Goal: Task Accomplishment & Management: Use online tool/utility

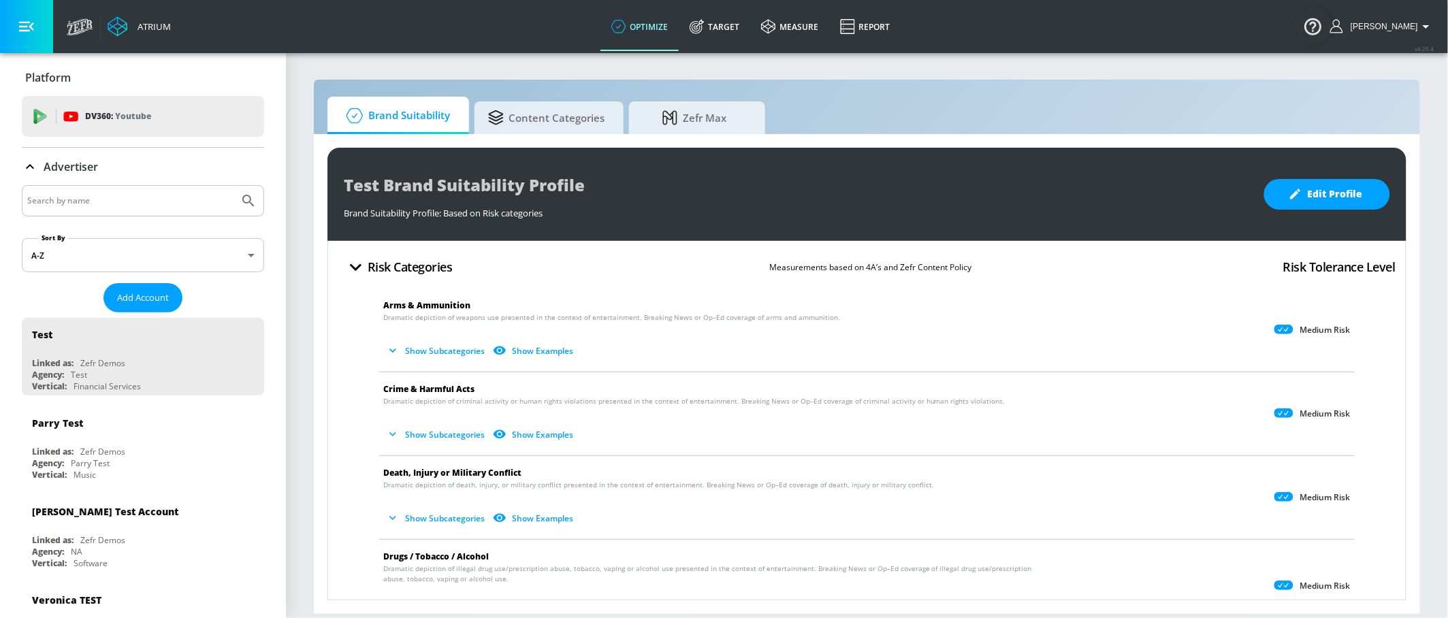
click at [192, 196] on input "Search by name" at bounding box center [130, 201] width 206 height 18
type input "general mills"
click at [259, 196] on button "Submit Search" at bounding box center [248, 201] width 30 height 30
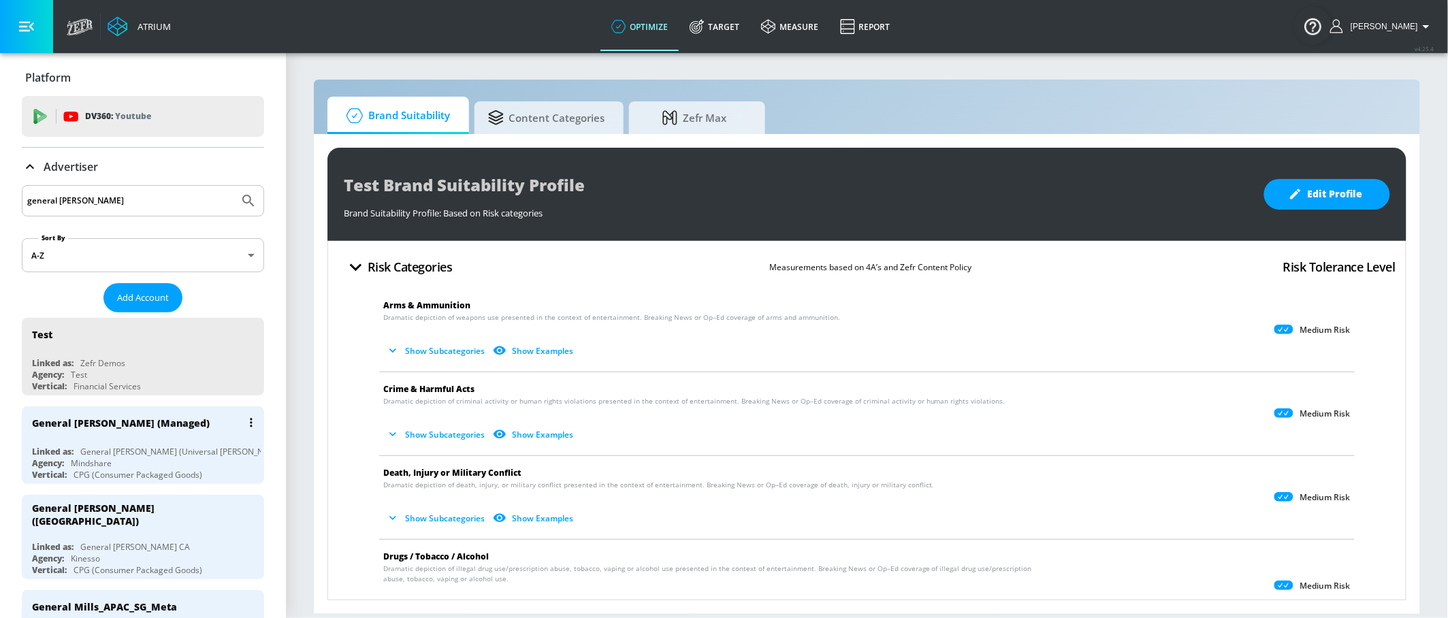
click at [161, 433] on div "General Mills (Managed)" at bounding box center [146, 422] width 229 height 33
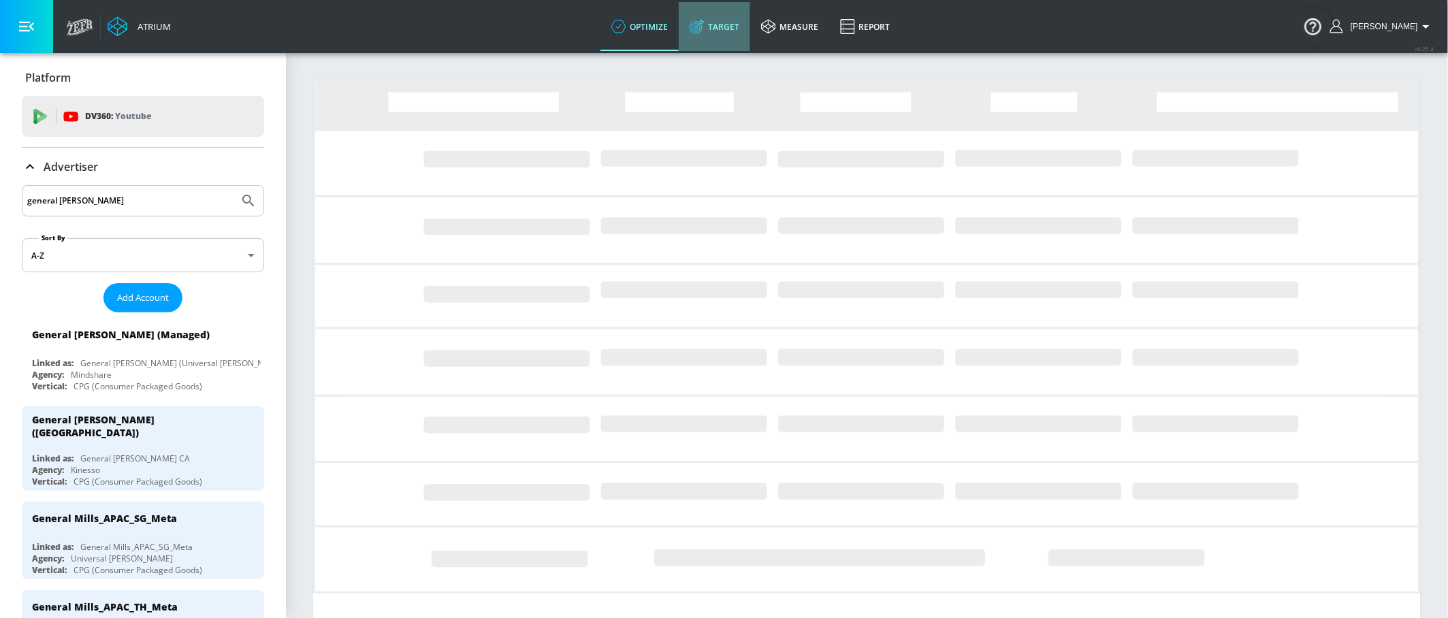
click at [734, 36] on link "Target" at bounding box center [714, 26] width 71 height 49
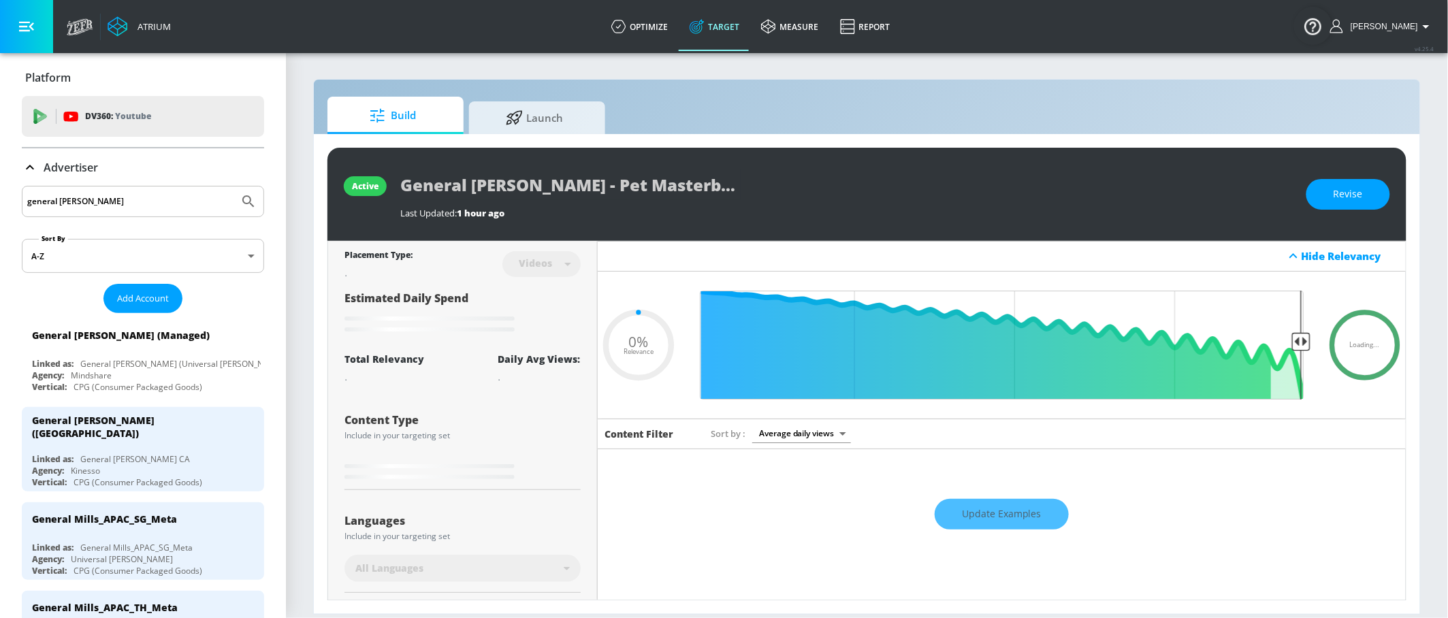
type input "0.05"
click at [508, 120] on icon at bounding box center [514, 115] width 16 height 14
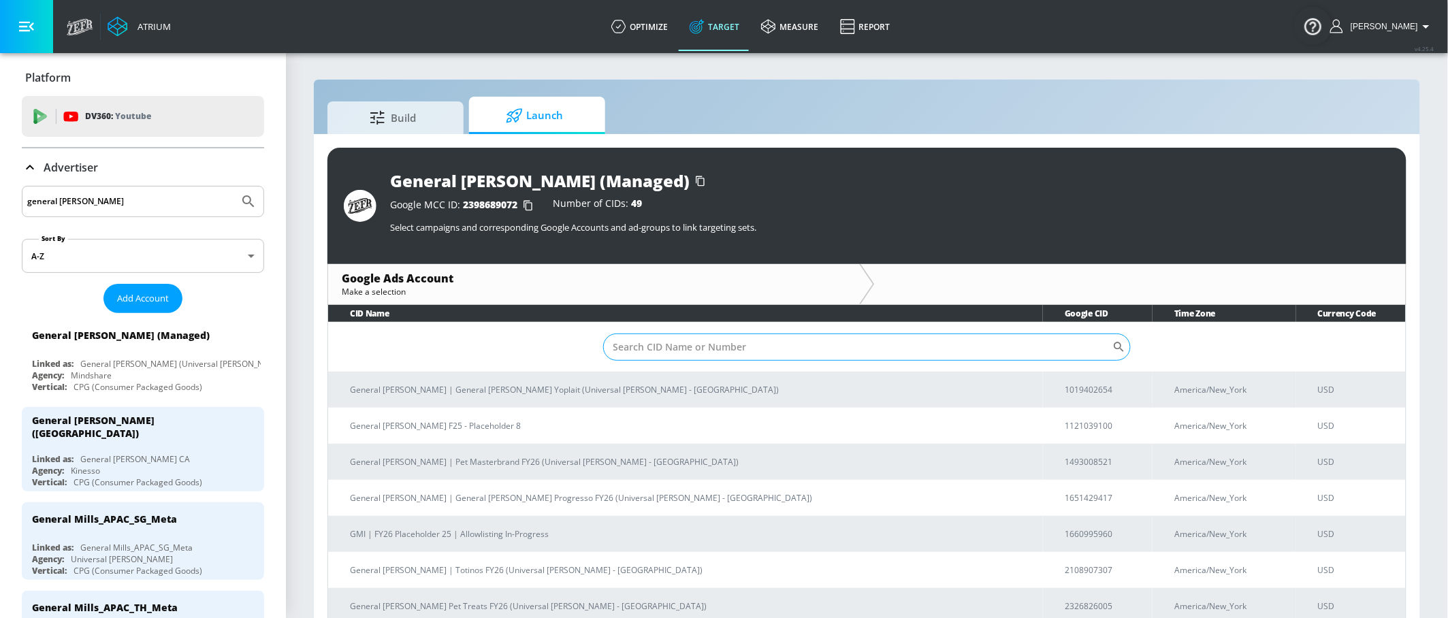
click at [692, 346] on input "Sort By" at bounding box center [858, 346] width 510 height 27
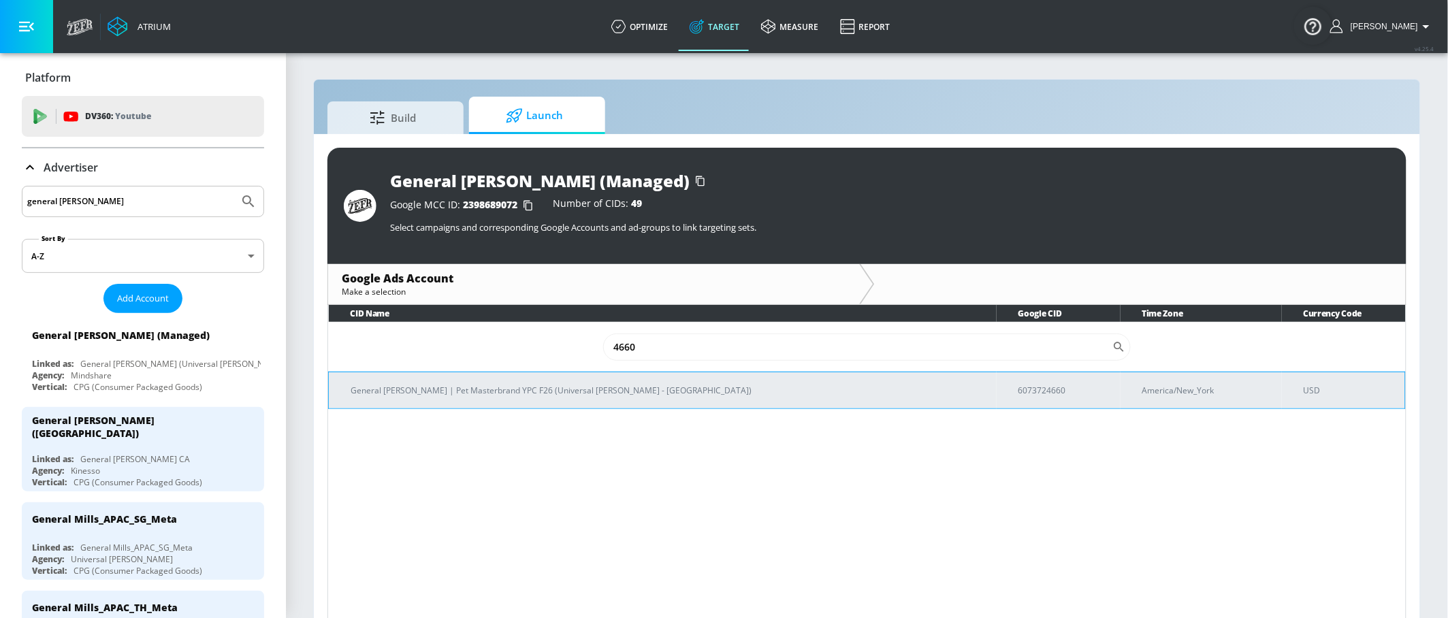
type input "4660"
click at [620, 383] on p "General Mills | Pet Masterbrand YPC F26 (Universal McCann - NYC)" at bounding box center [667, 390] width 635 height 14
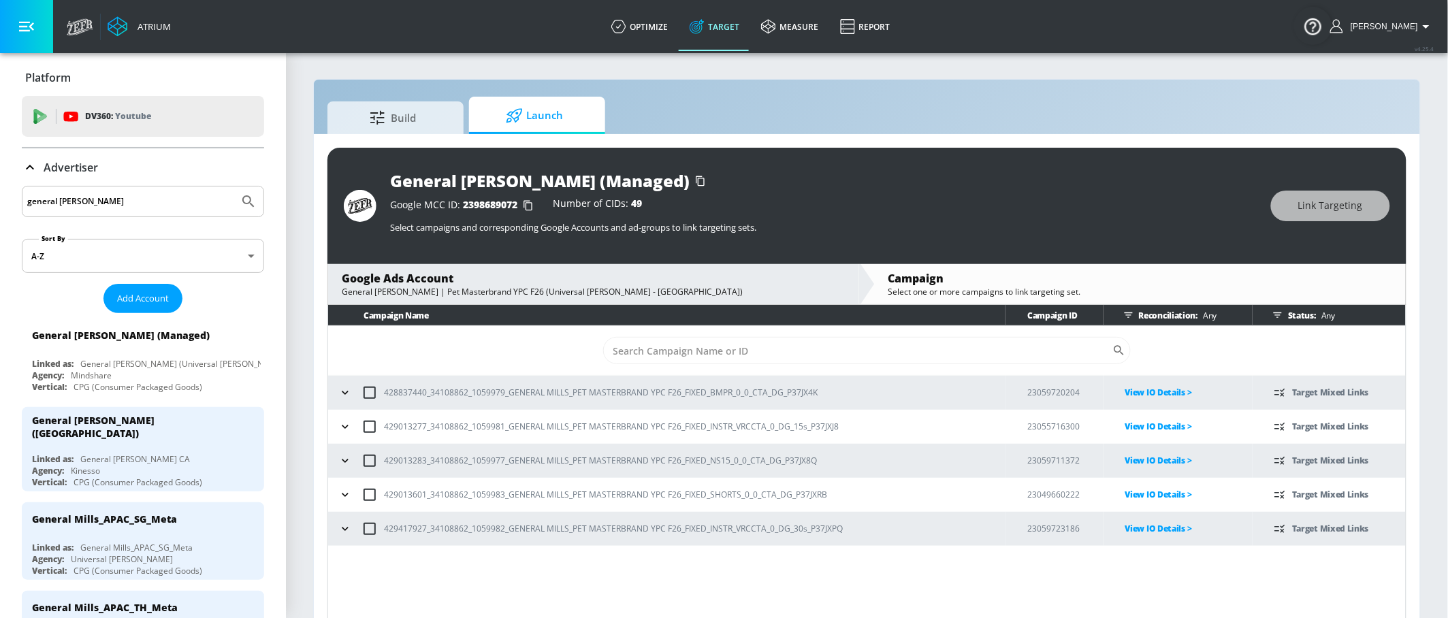
click at [472, 562] on div "Campaign Name Campaign ID Reconciliation: Any Status: Any ​ 428837440_34108862_…" at bounding box center [866, 464] width 1079 height 318
click at [348, 502] on button "button" at bounding box center [345, 495] width 20 height 20
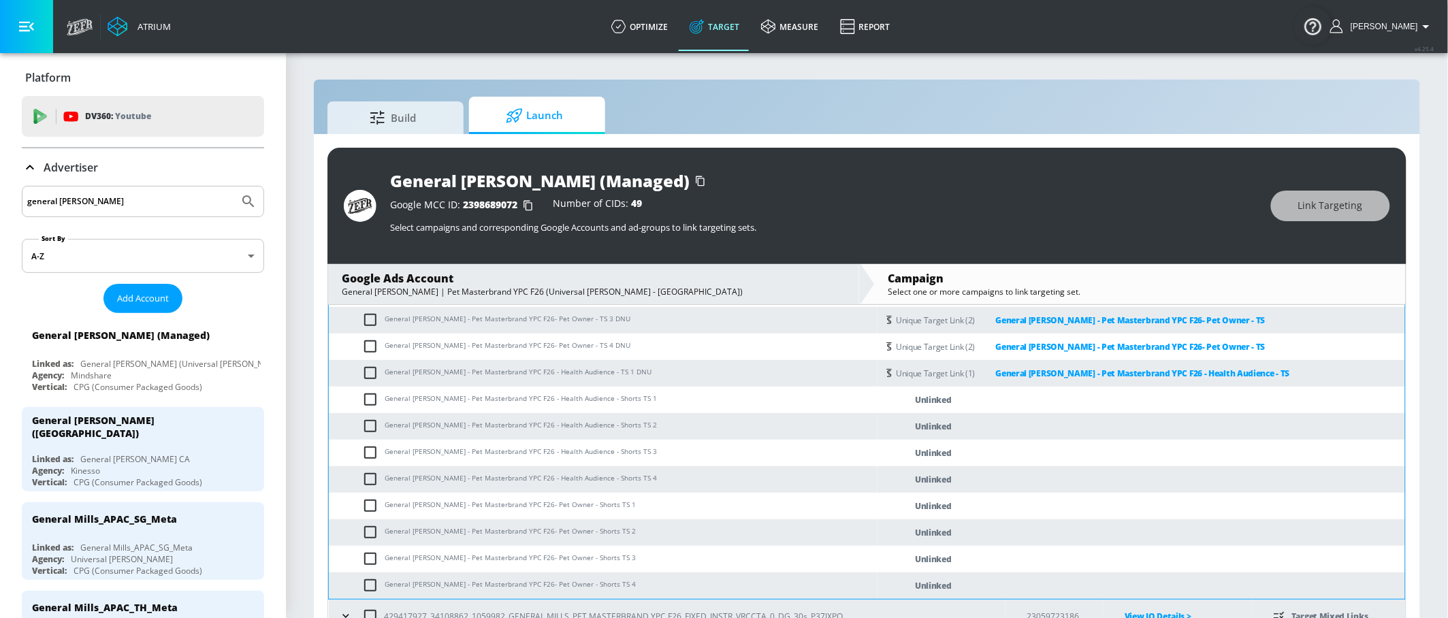
scroll to position [393, 0]
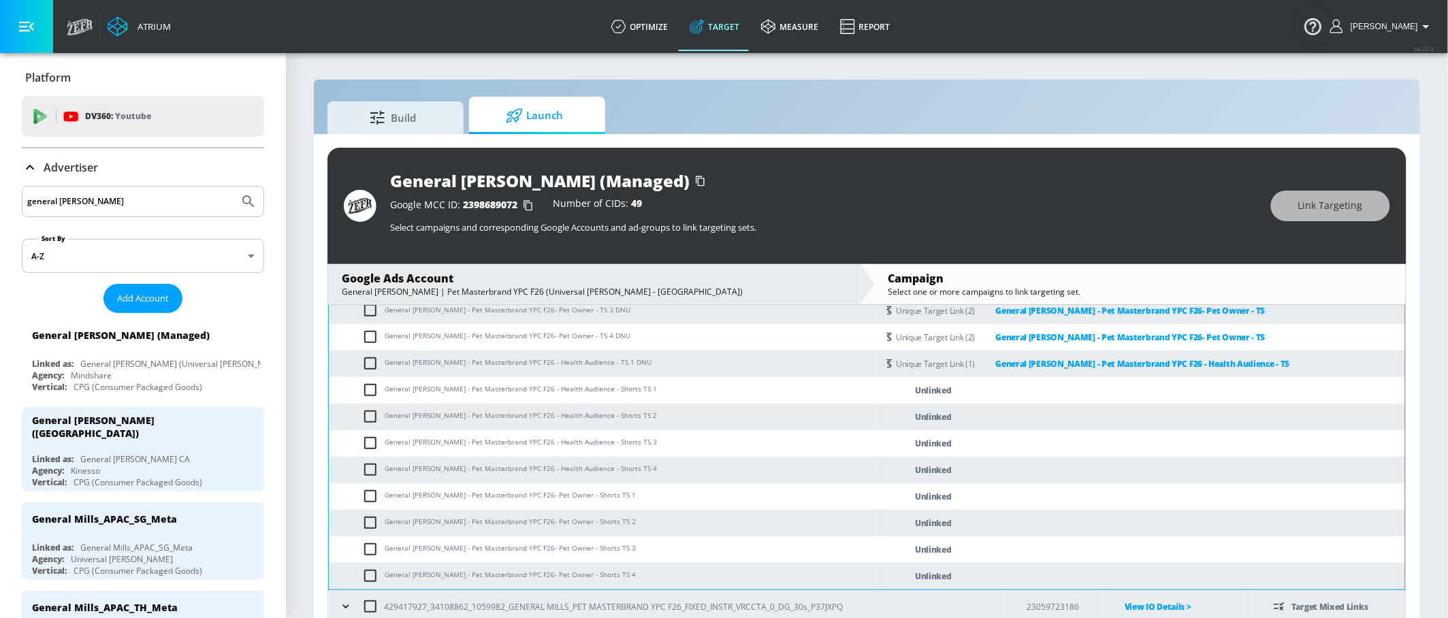
click at [364, 497] on input "checkbox" at bounding box center [373, 496] width 22 height 16
checkbox input "true"
drag, startPoint x: 372, startPoint y: 532, endPoint x: 371, endPoint y: 541, distance: 9.6
click at [372, 532] on td "General Mills - Pet Masterbrand YPC F26- Pet Owner - Shorts TS 2" at bounding box center [603, 523] width 549 height 27
drag, startPoint x: 372, startPoint y: 523, endPoint x: 372, endPoint y: 553, distance: 30.0
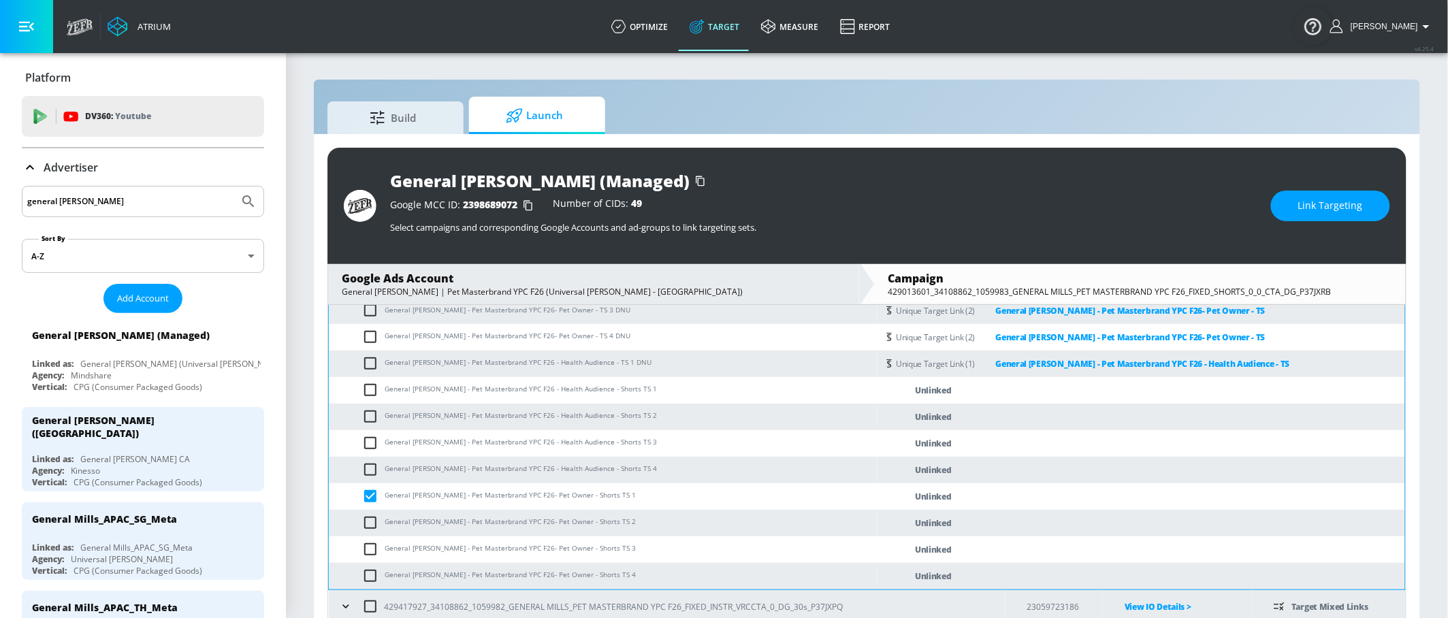
click at [373, 524] on input "checkbox" at bounding box center [373, 522] width 22 height 16
checkbox input "true"
click at [372, 557] on td "General Mills - Pet Masterbrand YPC F26- Pet Owner - Shorts TS 3" at bounding box center [603, 549] width 549 height 27
click at [370, 570] on input "checkbox" at bounding box center [373, 576] width 22 height 16
checkbox input "true"
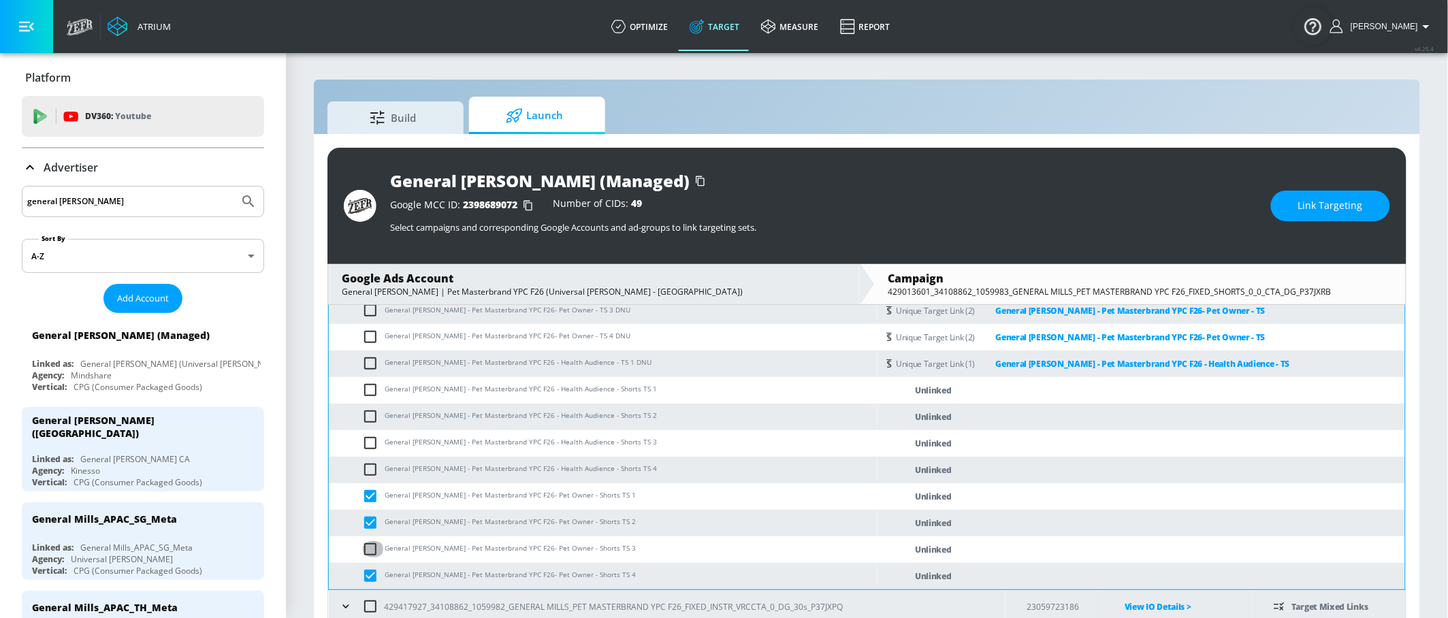
click at [374, 548] on input "checkbox" at bounding box center [373, 549] width 22 height 16
checkbox input "true"
click at [1348, 217] on button "Link Targeting" at bounding box center [1330, 206] width 119 height 31
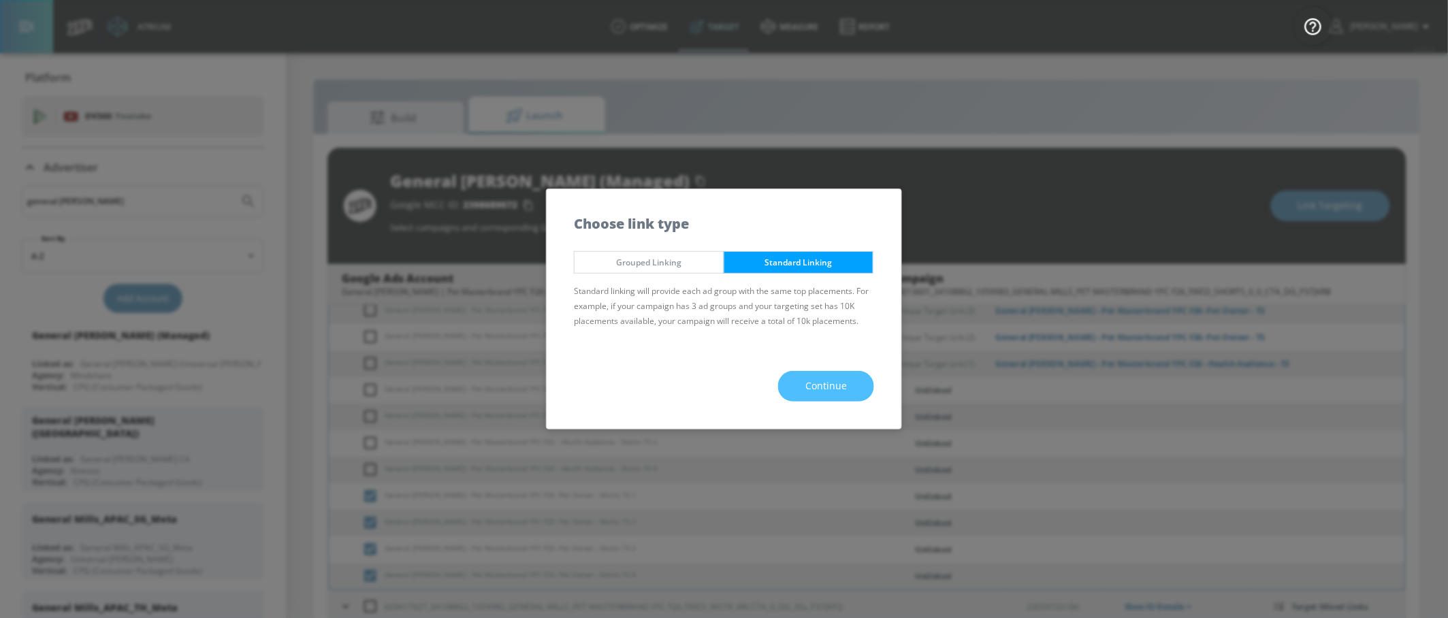
drag, startPoint x: 830, startPoint y: 383, endPoint x: 775, endPoint y: 362, distance: 58.4
click at [830, 382] on span "Continue" at bounding box center [826, 386] width 42 height 17
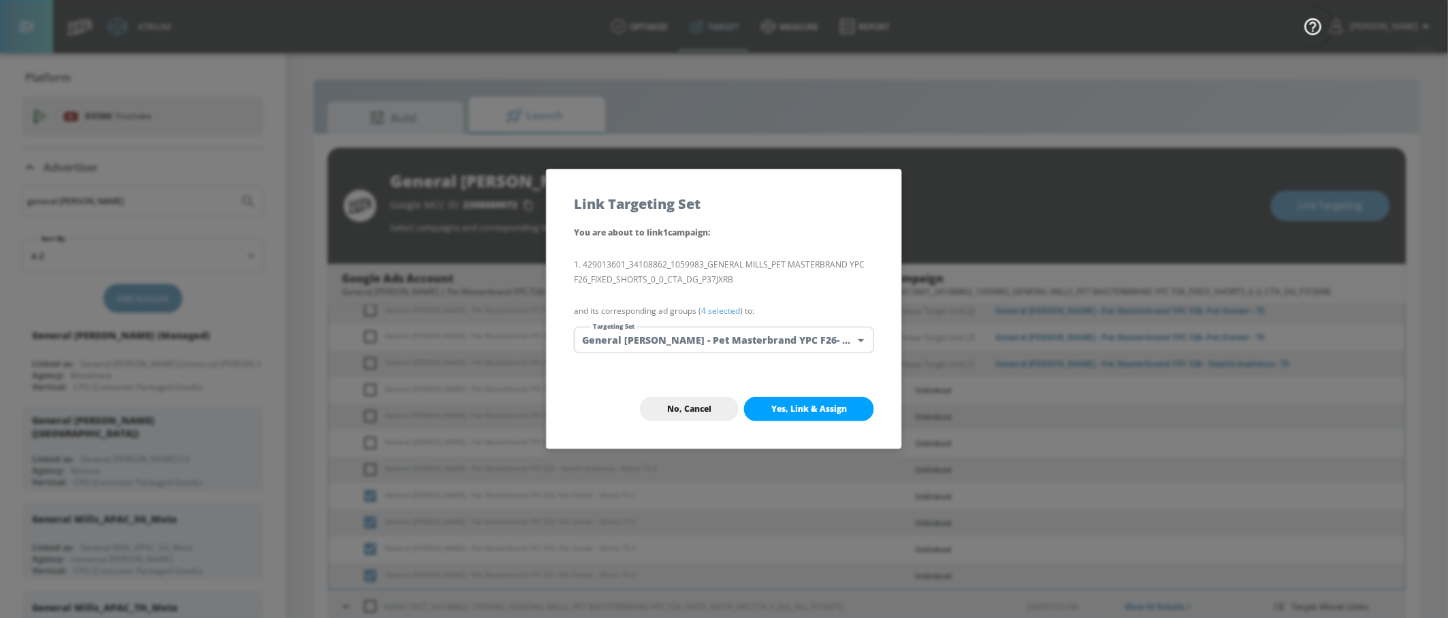
click at [717, 334] on body "Atrium optimize Target measure Report optimize Target measure Report v 4.25.4 Y…" at bounding box center [724, 319] width 1448 height 638
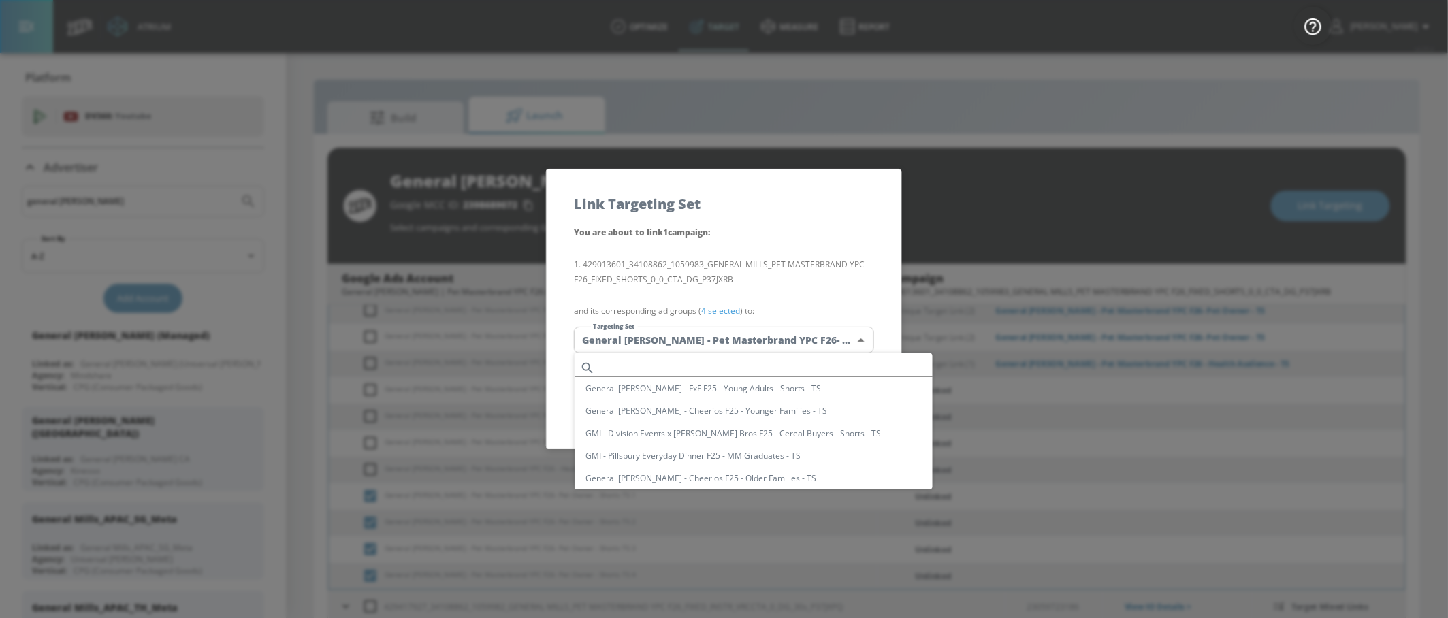
scroll to position [3043, 0]
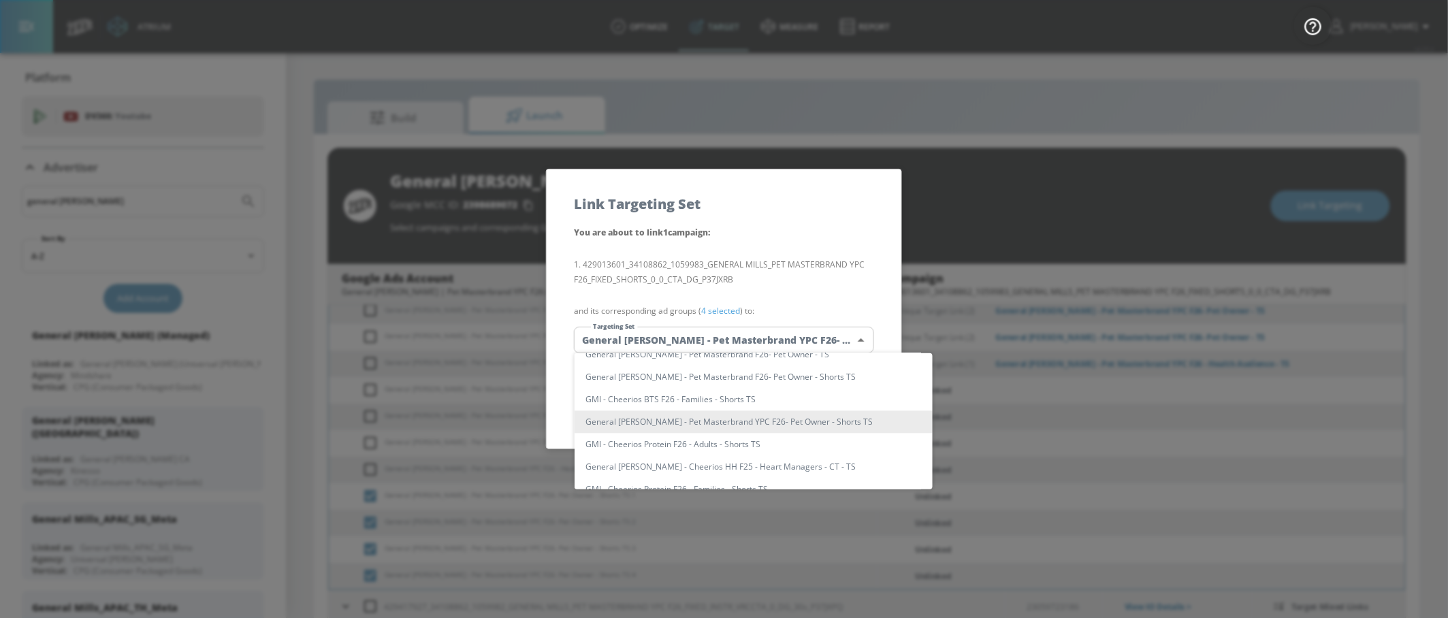
click at [808, 420] on li "General Mills - Pet Masterbrand YPC F26- Pet Owner - Shorts TS" at bounding box center [753, 422] width 358 height 22
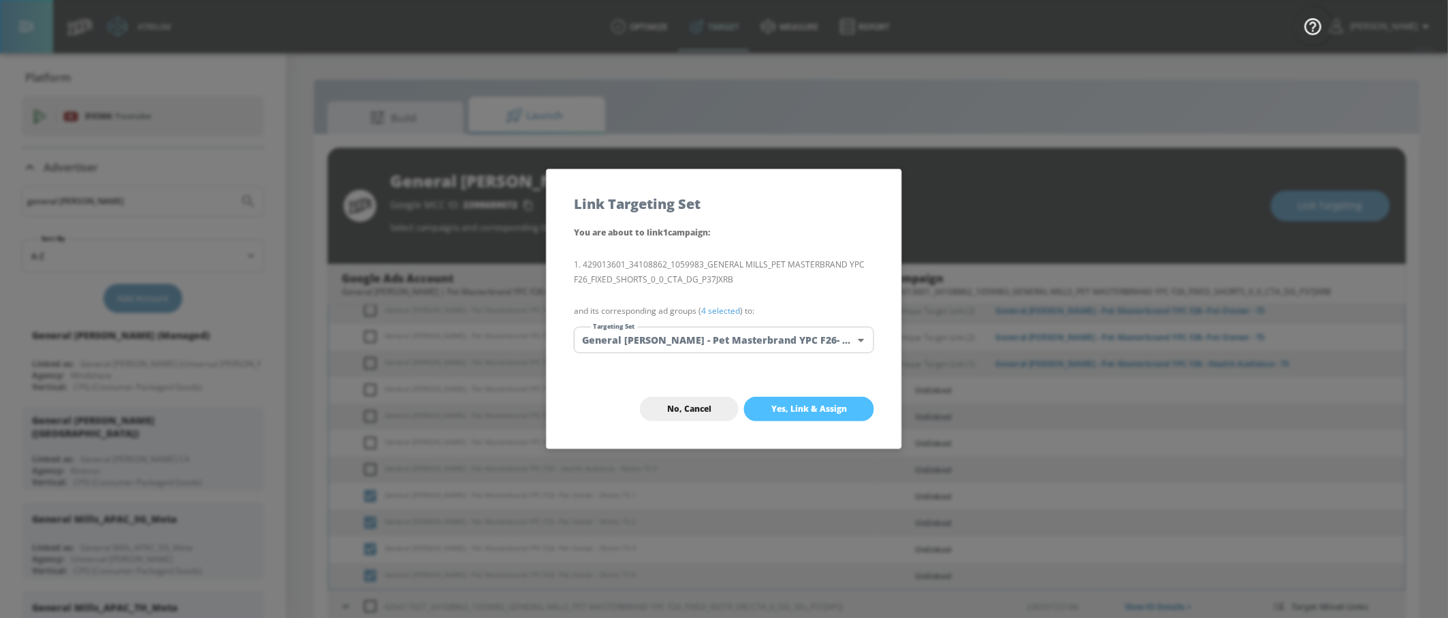
click at [814, 413] on span "Yes, Link & Assign" at bounding box center [809, 409] width 76 height 11
checkbox input "false"
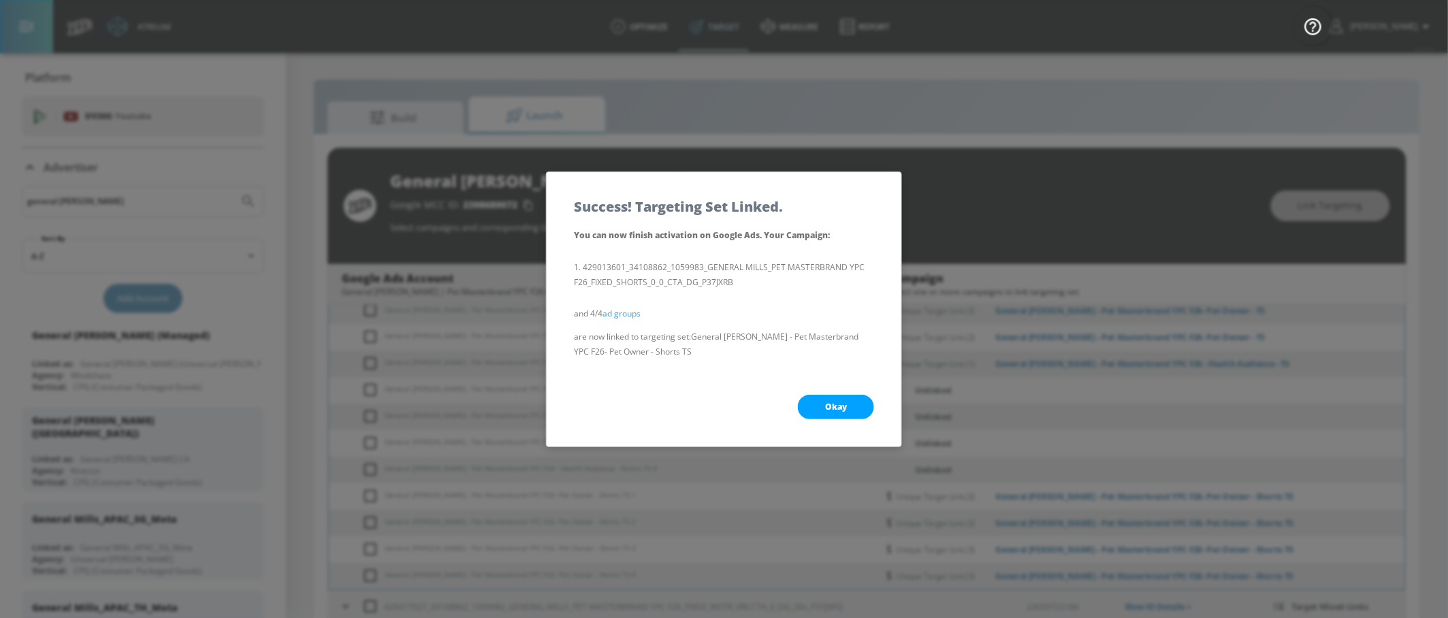
click at [826, 411] on span "Okay" at bounding box center [836, 407] width 22 height 11
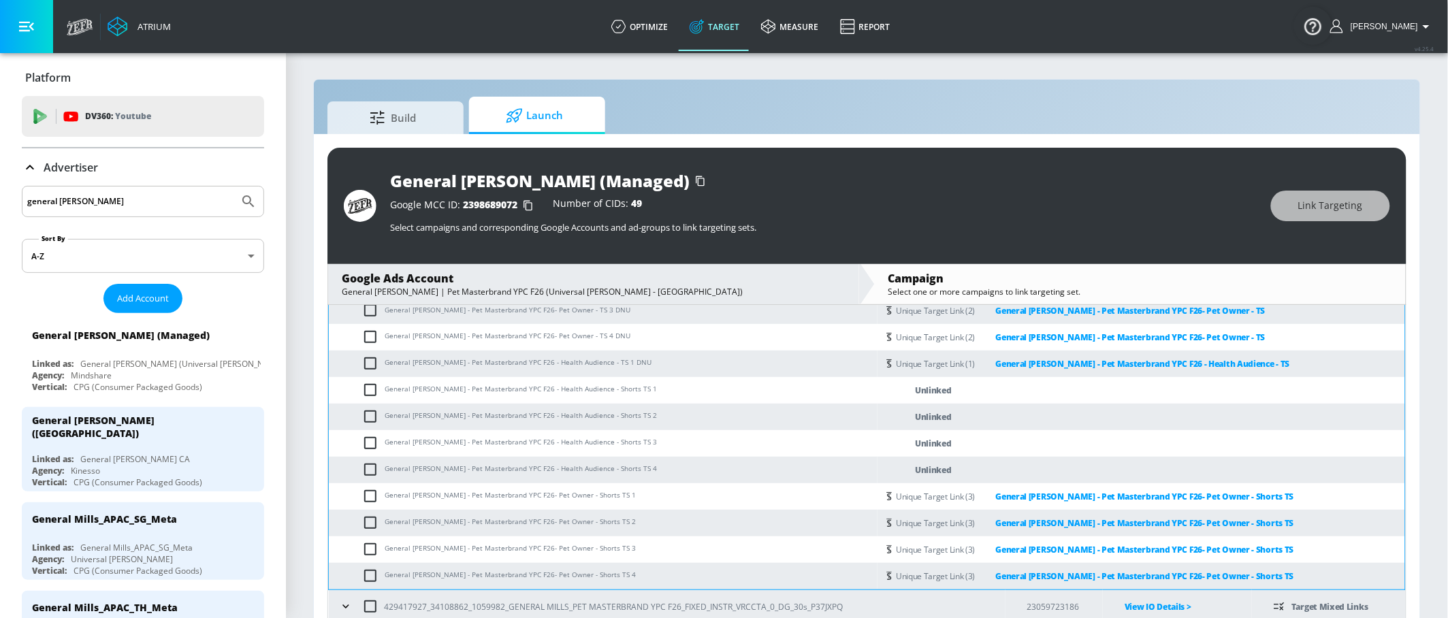
scroll to position [10917, 0]
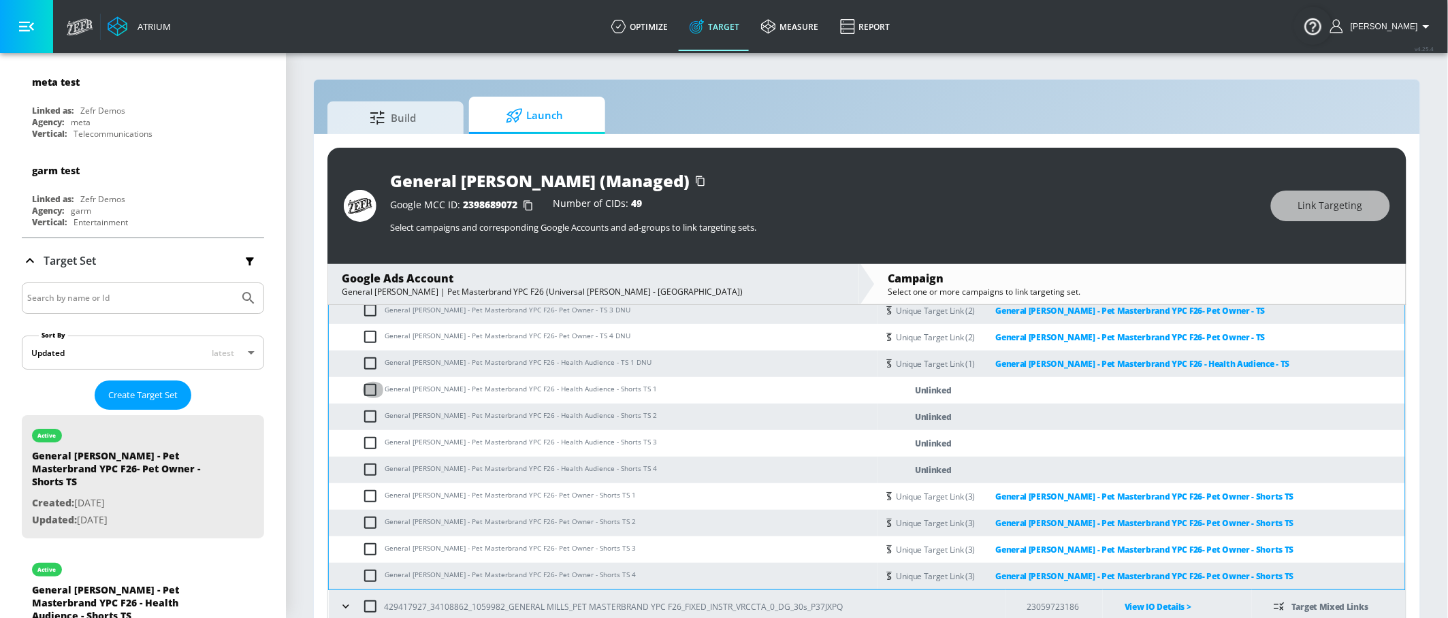
drag, startPoint x: 368, startPoint y: 389, endPoint x: 370, endPoint y: 413, distance: 23.9
click at [368, 390] on input "checkbox" at bounding box center [373, 390] width 22 height 16
checkbox input "true"
click at [368, 417] on input "checkbox" at bounding box center [373, 416] width 22 height 16
checkbox input "true"
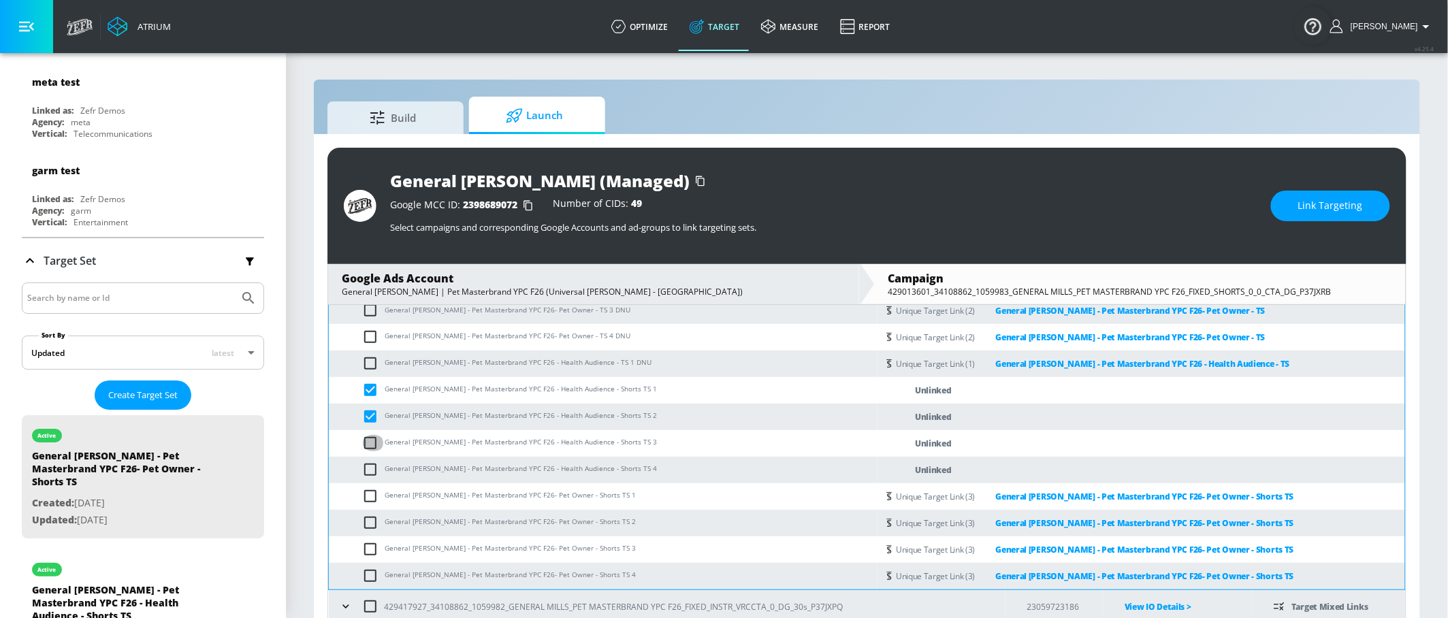
click at [371, 446] on input "checkbox" at bounding box center [373, 443] width 22 height 16
checkbox input "true"
click at [371, 463] on input "checkbox" at bounding box center [373, 469] width 22 height 16
checkbox input "true"
click at [1281, 215] on button "Link Targeting" at bounding box center [1330, 206] width 119 height 31
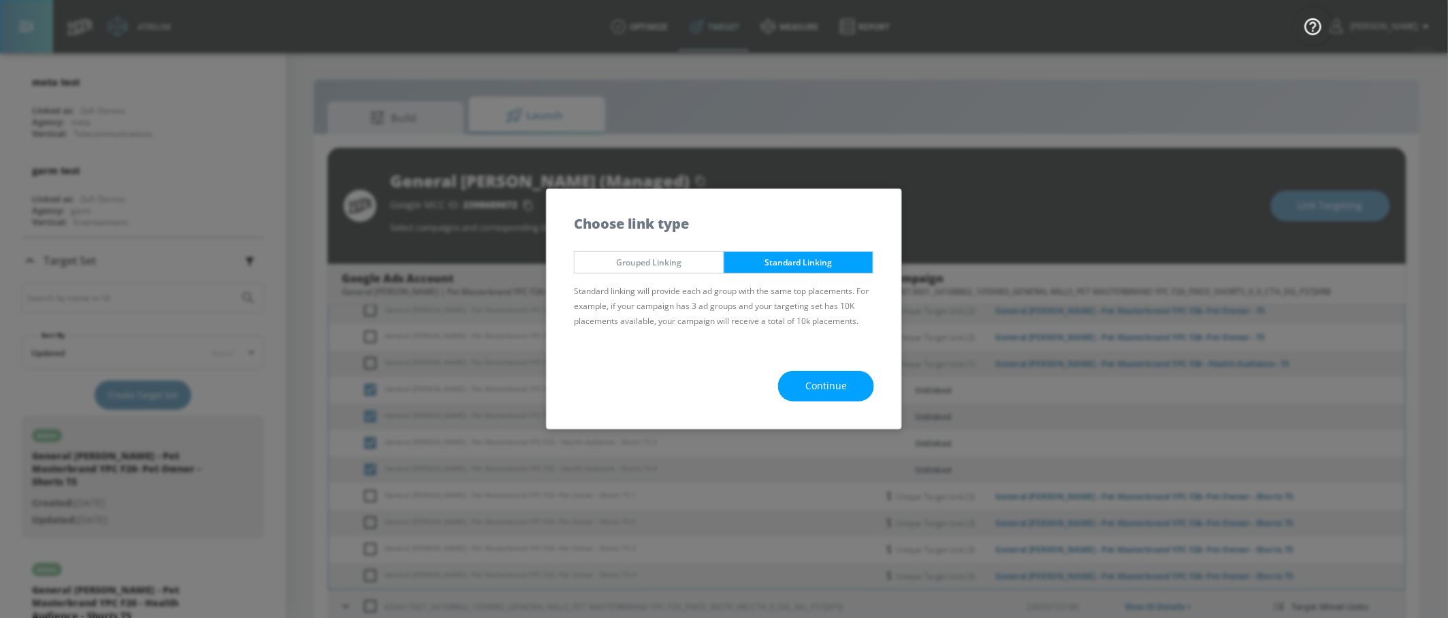
drag, startPoint x: 849, startPoint y: 382, endPoint x: 835, endPoint y: 380, distance: 14.5
click at [849, 382] on button "Continue" at bounding box center [826, 386] width 96 height 31
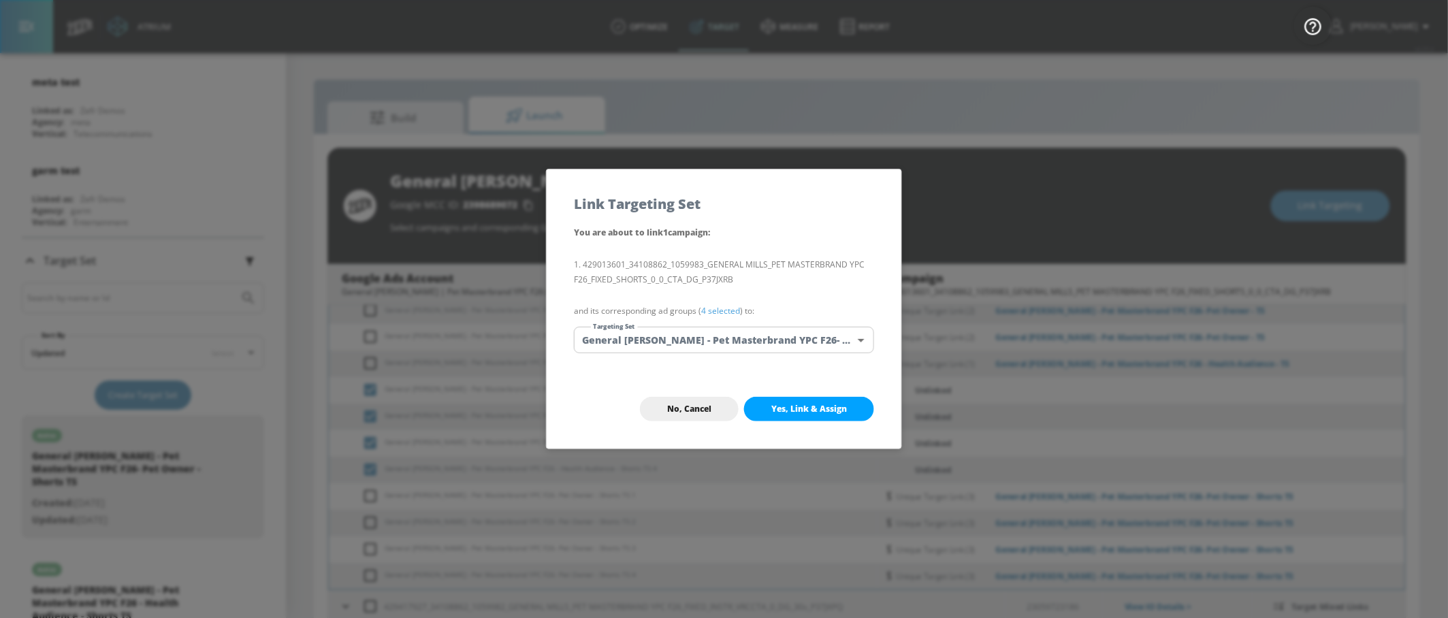
click at [736, 337] on body "Atrium optimize Target measure Report optimize Target measure Report v 4.25.4 Y…" at bounding box center [724, 319] width 1448 height 638
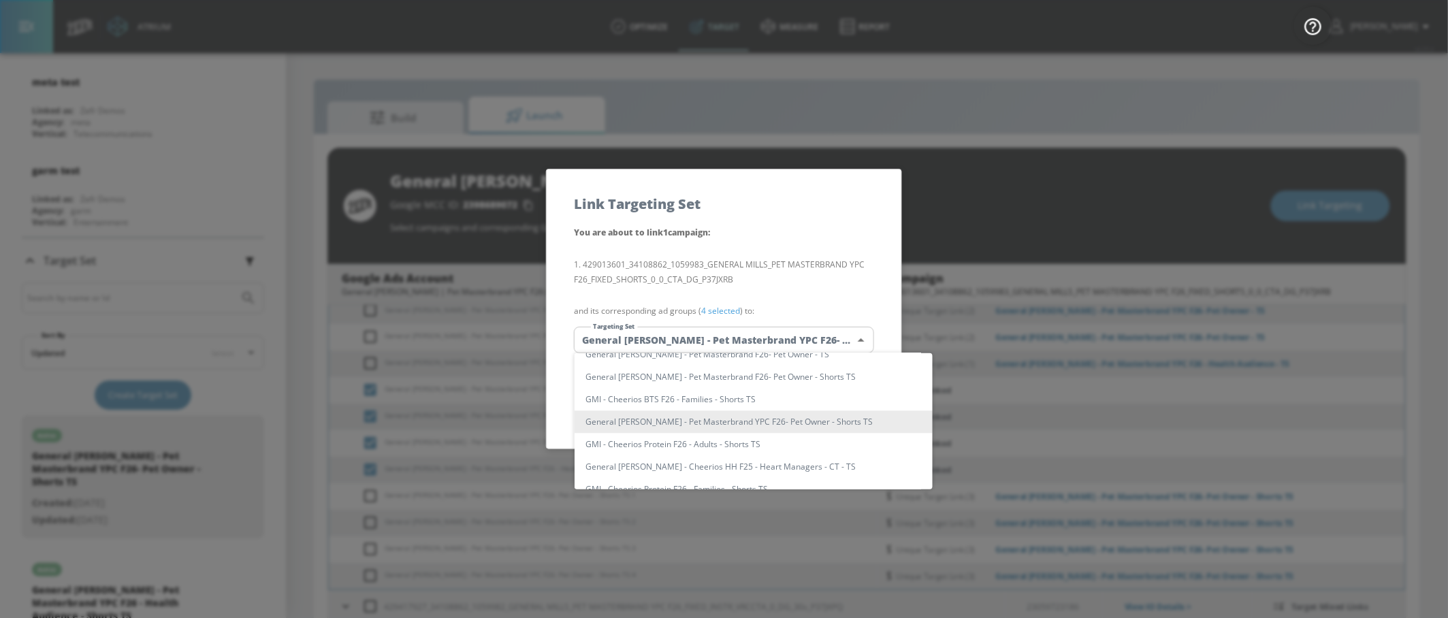
scroll to position [3333, 0]
click at [821, 419] on li "General Mills - Pet Masterbrand YPC F26 - Health Audience - Shorts TS" at bounding box center [753, 423] width 358 height 22
type input "4524a31f-4eda-4998-98d8-3cd0222a4bcc"
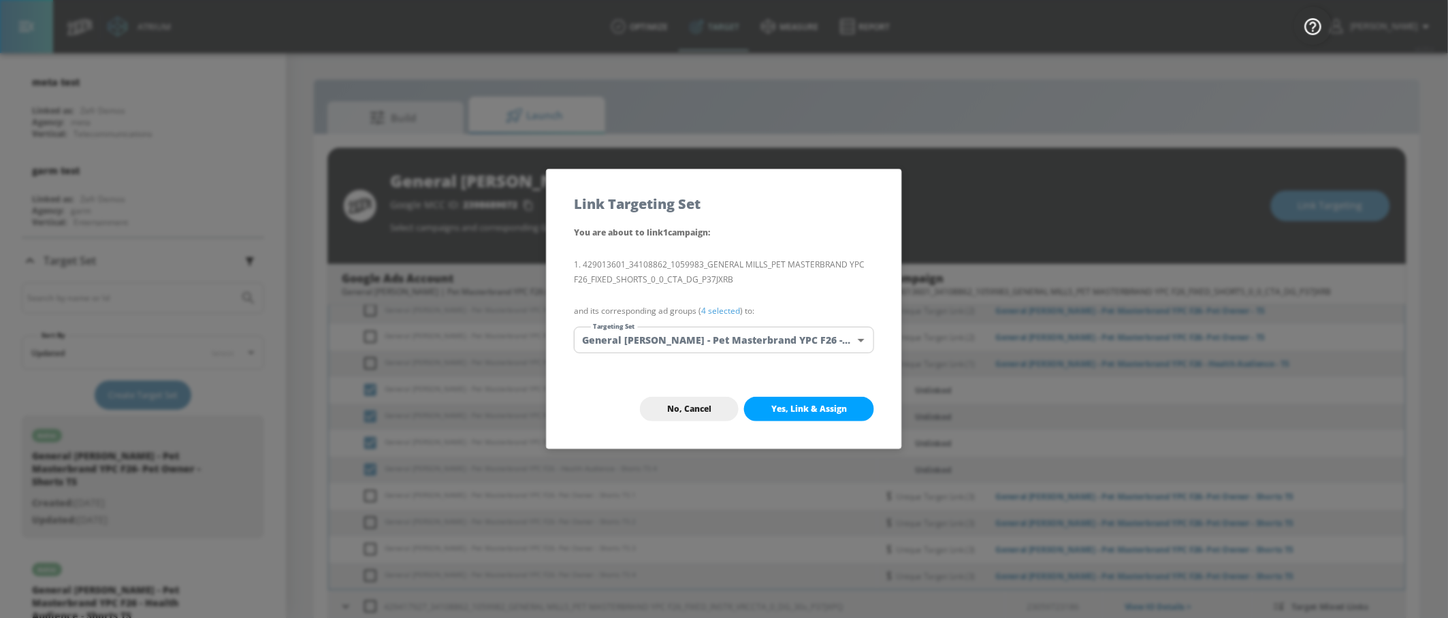
click at [834, 404] on span "Yes, Link & Assign" at bounding box center [809, 409] width 76 height 11
checkbox input "false"
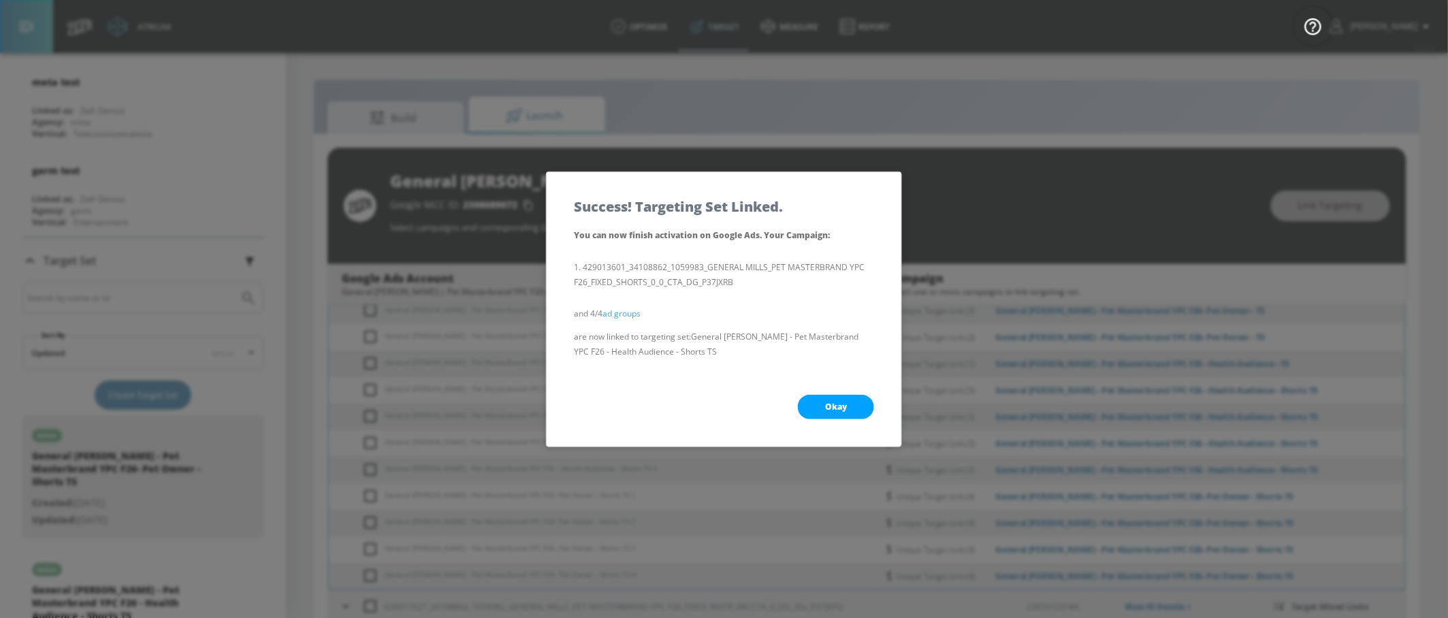
click at [834, 404] on span "Okay" at bounding box center [836, 407] width 22 height 11
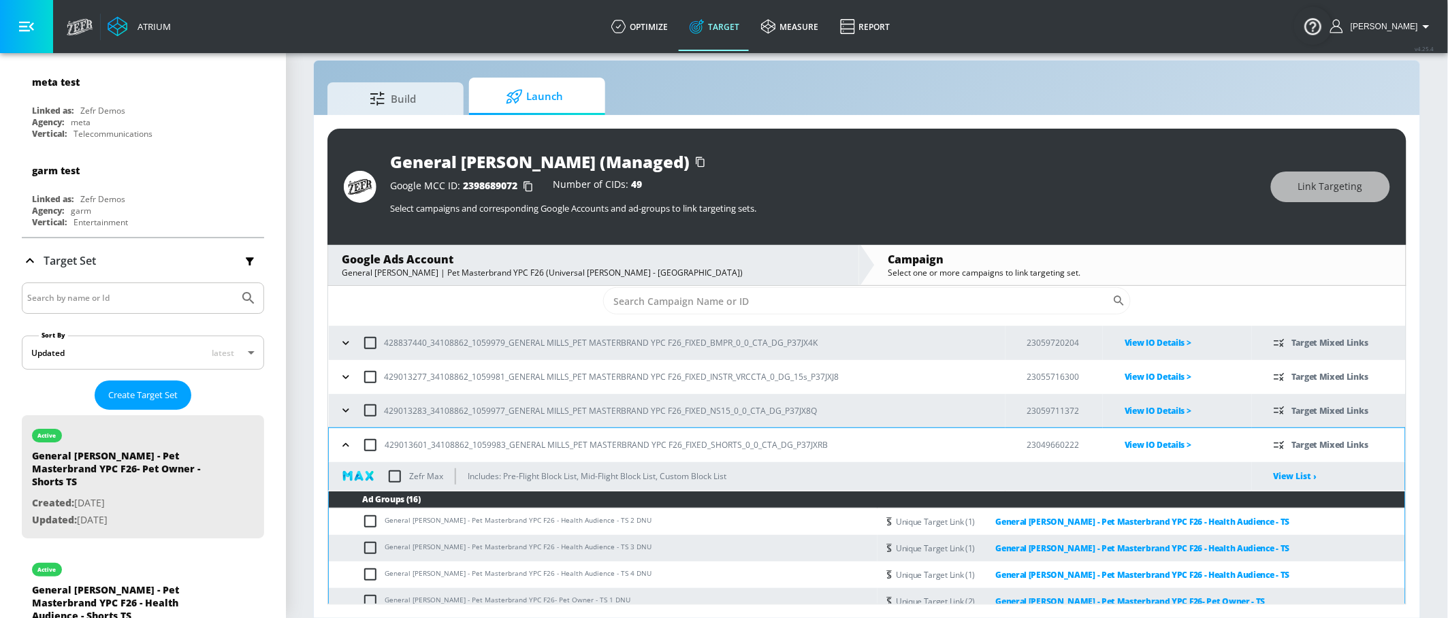
scroll to position [0, 0]
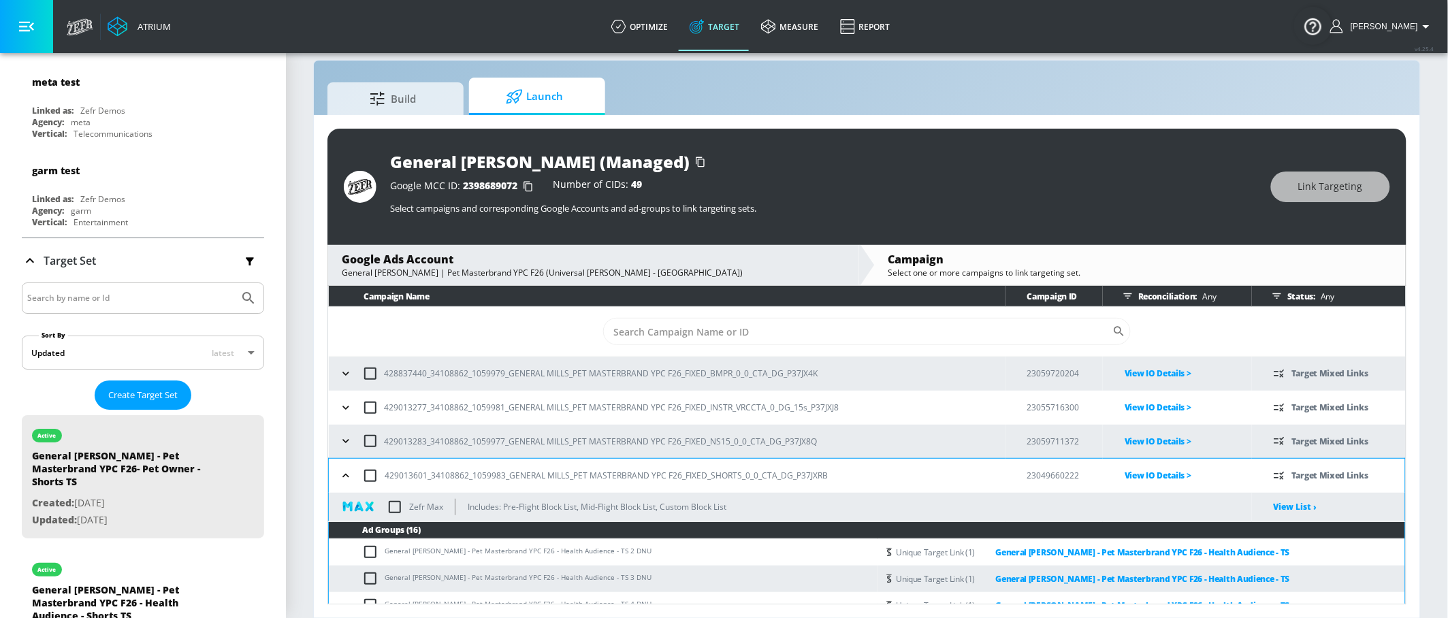
click at [344, 472] on icon "button" at bounding box center [346, 476] width 14 height 14
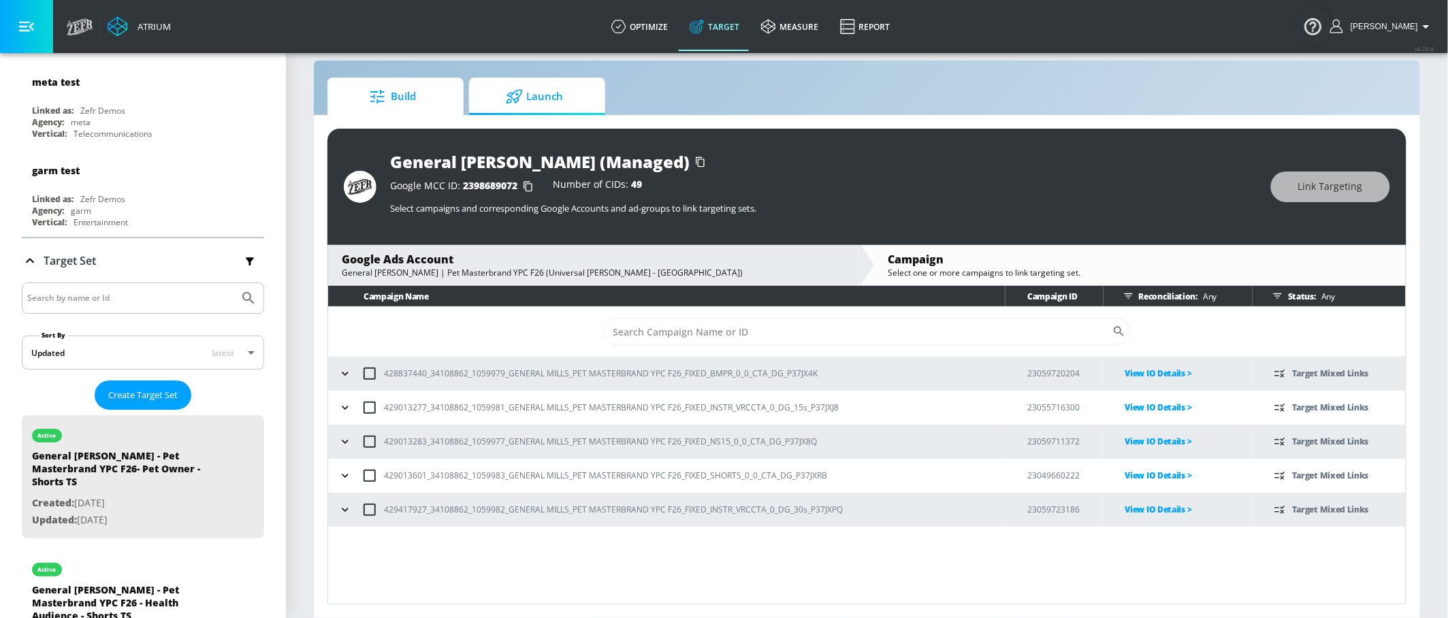
click at [424, 98] on span "Build" at bounding box center [392, 96] width 103 height 33
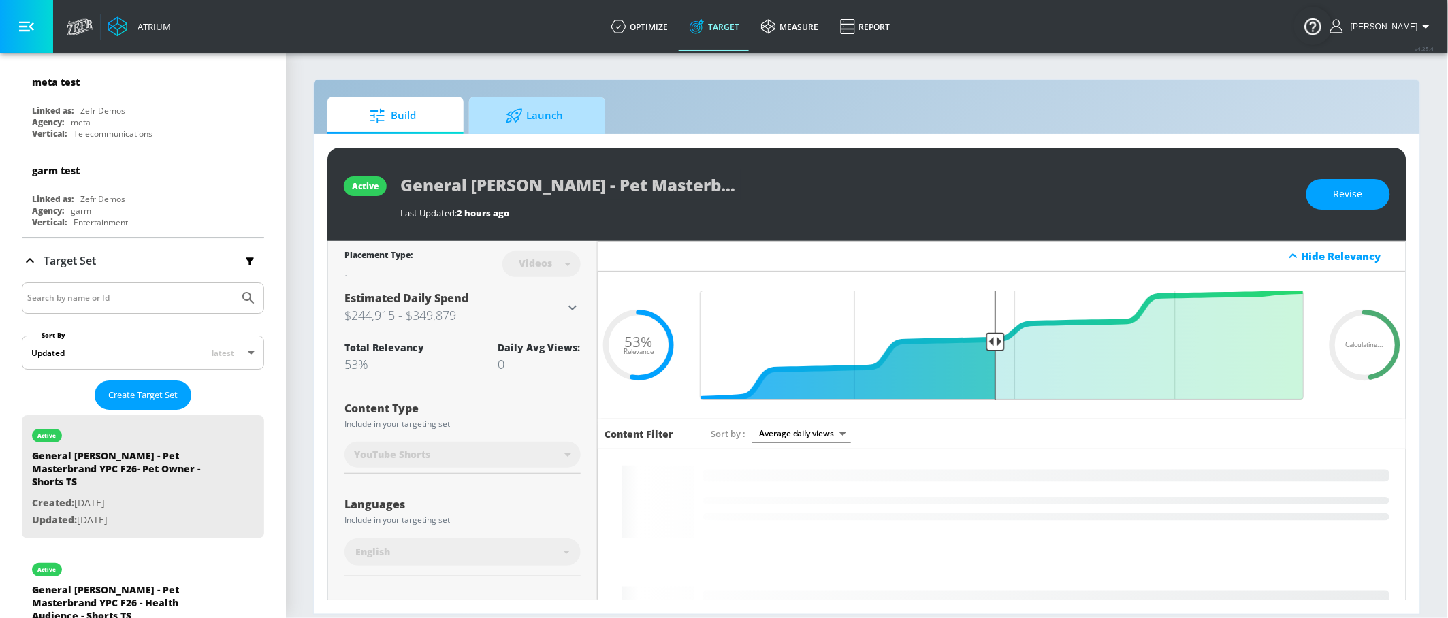
click at [502, 102] on span "Launch" at bounding box center [534, 115] width 103 height 33
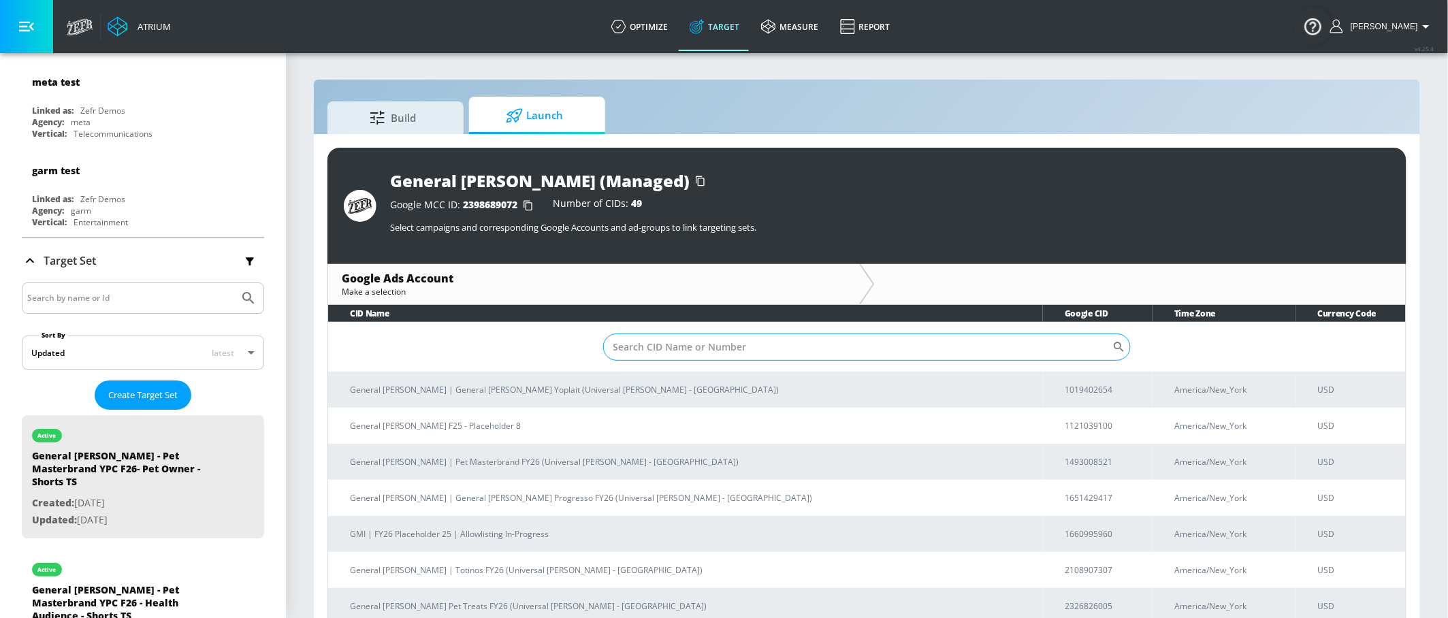
click at [644, 346] on input "Sort By" at bounding box center [858, 346] width 510 height 27
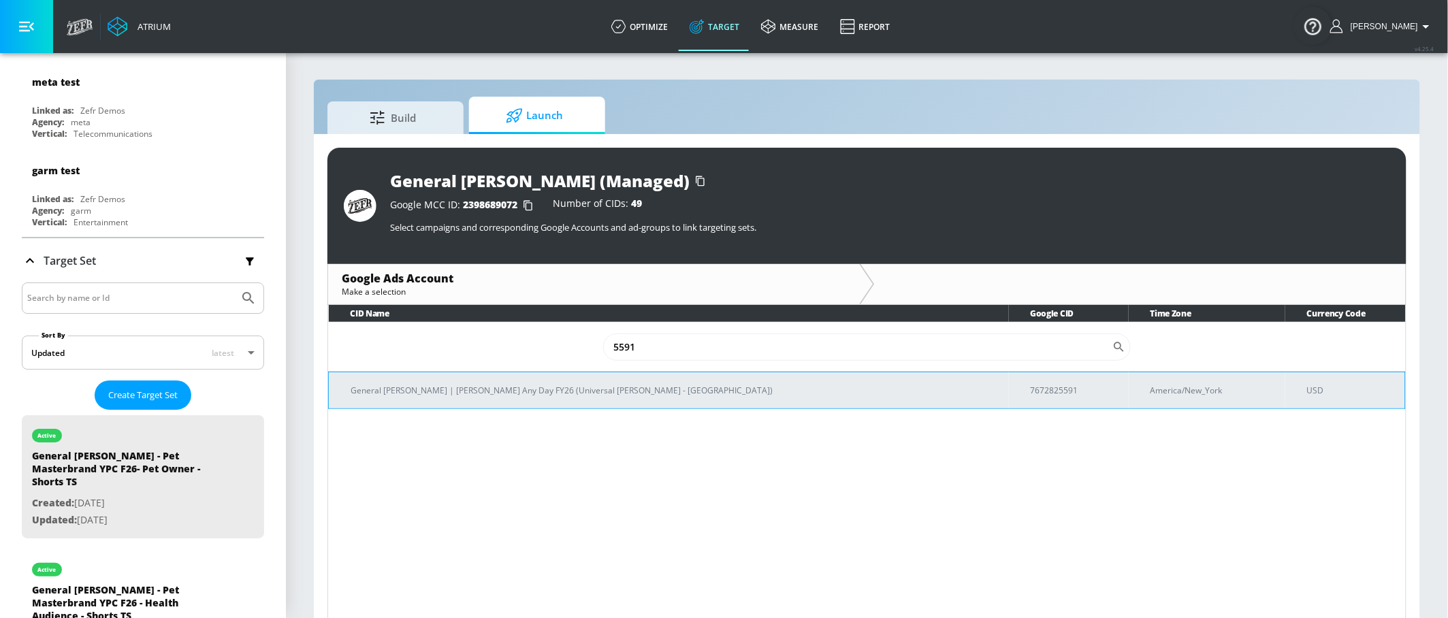
type input "5591"
click at [489, 397] on td "General Mills | Pillsbury Any Day FY26 (Universal McCann - NYC)" at bounding box center [669, 390] width 680 height 37
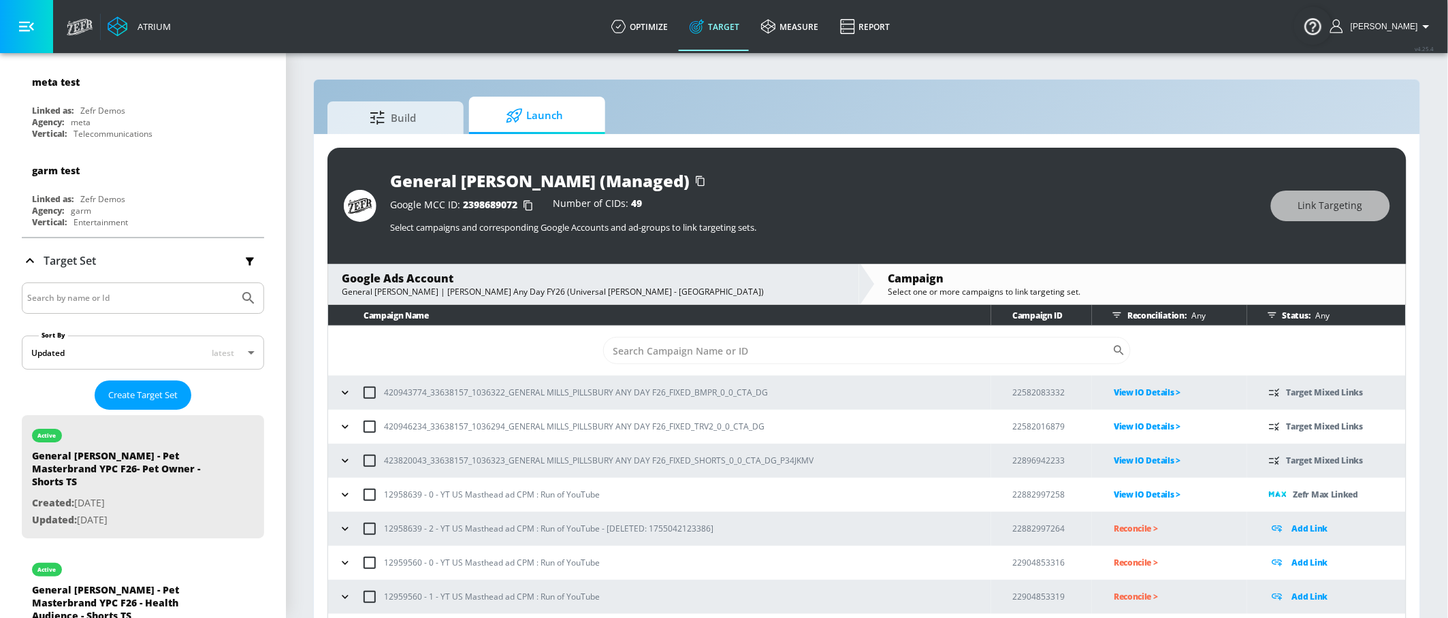
scroll to position [19, 0]
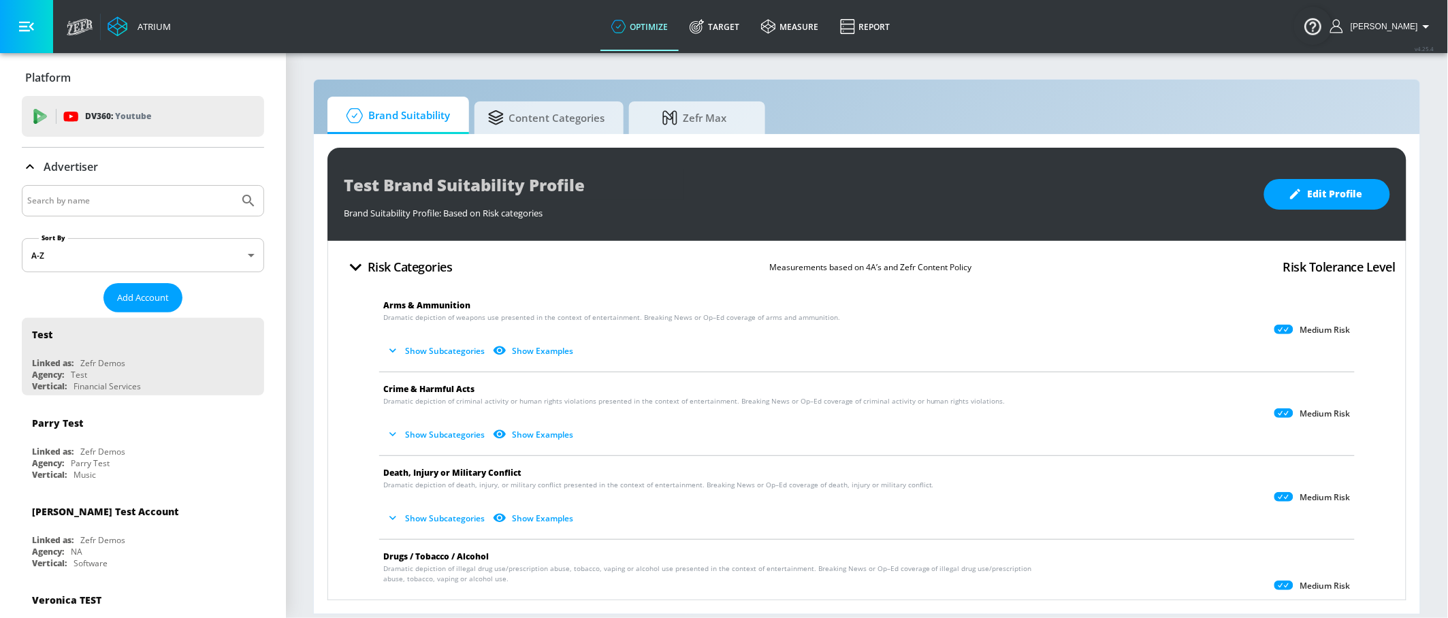
click at [92, 203] on input "Search by name" at bounding box center [130, 201] width 206 height 18
type input "abbvie"
click at [253, 201] on icon "Submit Search" at bounding box center [248, 201] width 16 height 16
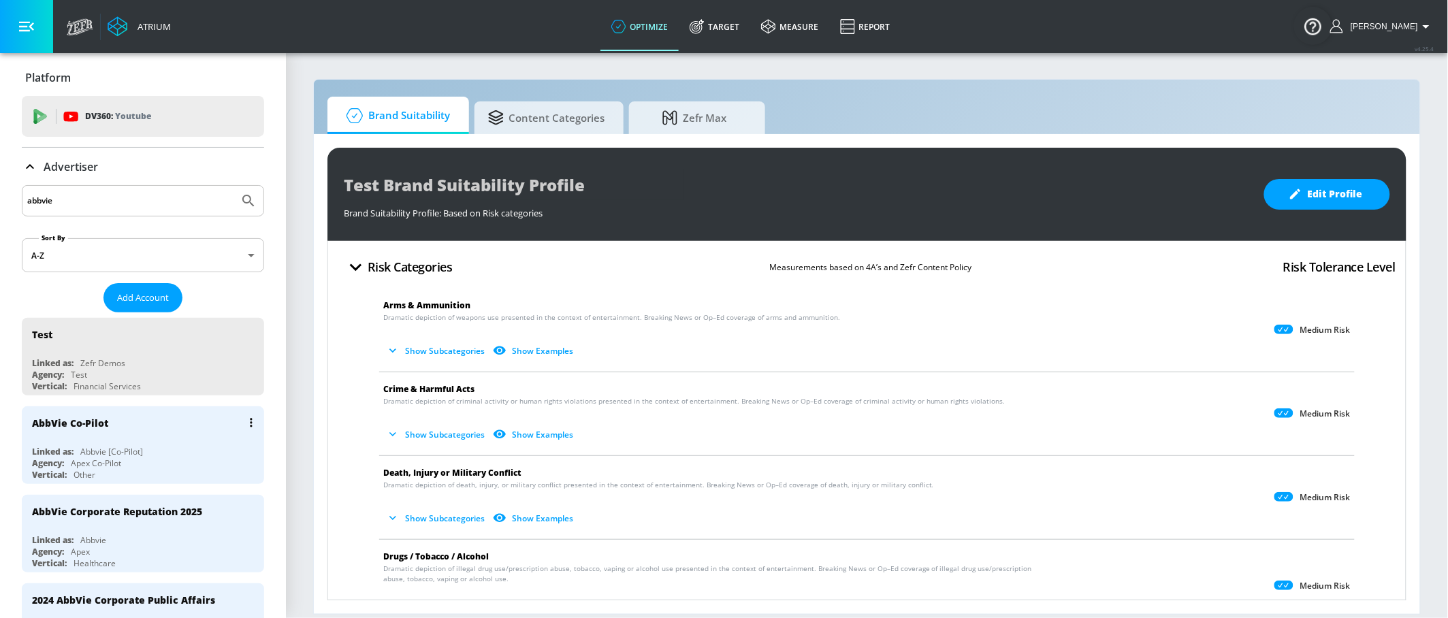
click at [112, 460] on div "Apex Co-Pilot" at bounding box center [96, 463] width 50 height 12
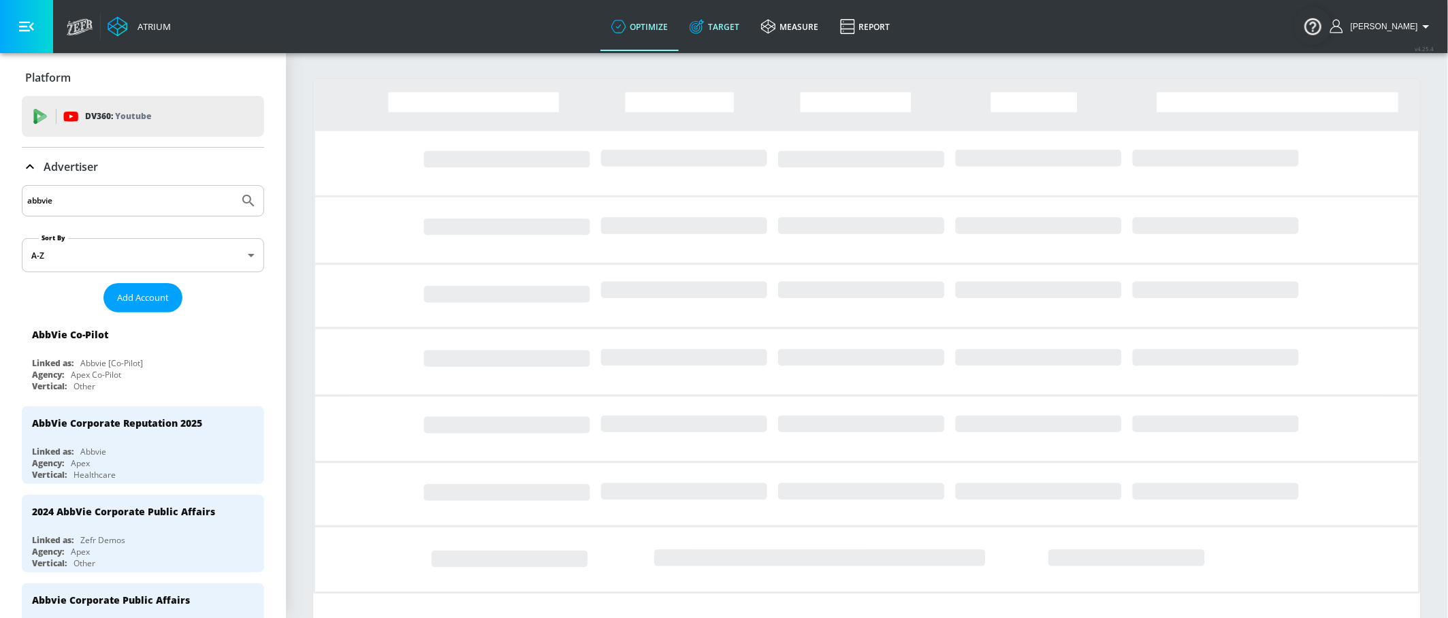
drag, startPoint x: 708, startPoint y: 24, endPoint x: 620, endPoint y: 4, distance: 90.0
click at [708, 24] on link "Target" at bounding box center [714, 26] width 71 height 49
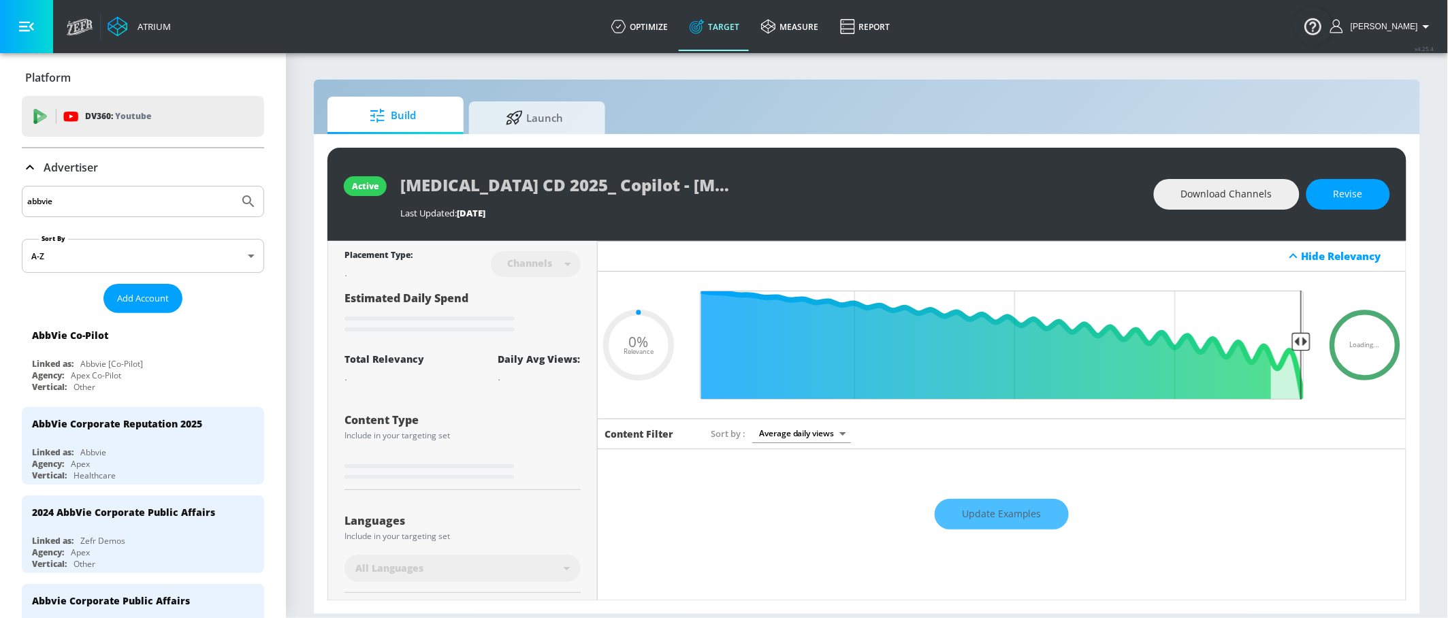
type input "0.05"
click at [541, 113] on span "Launch" at bounding box center [534, 115] width 103 height 33
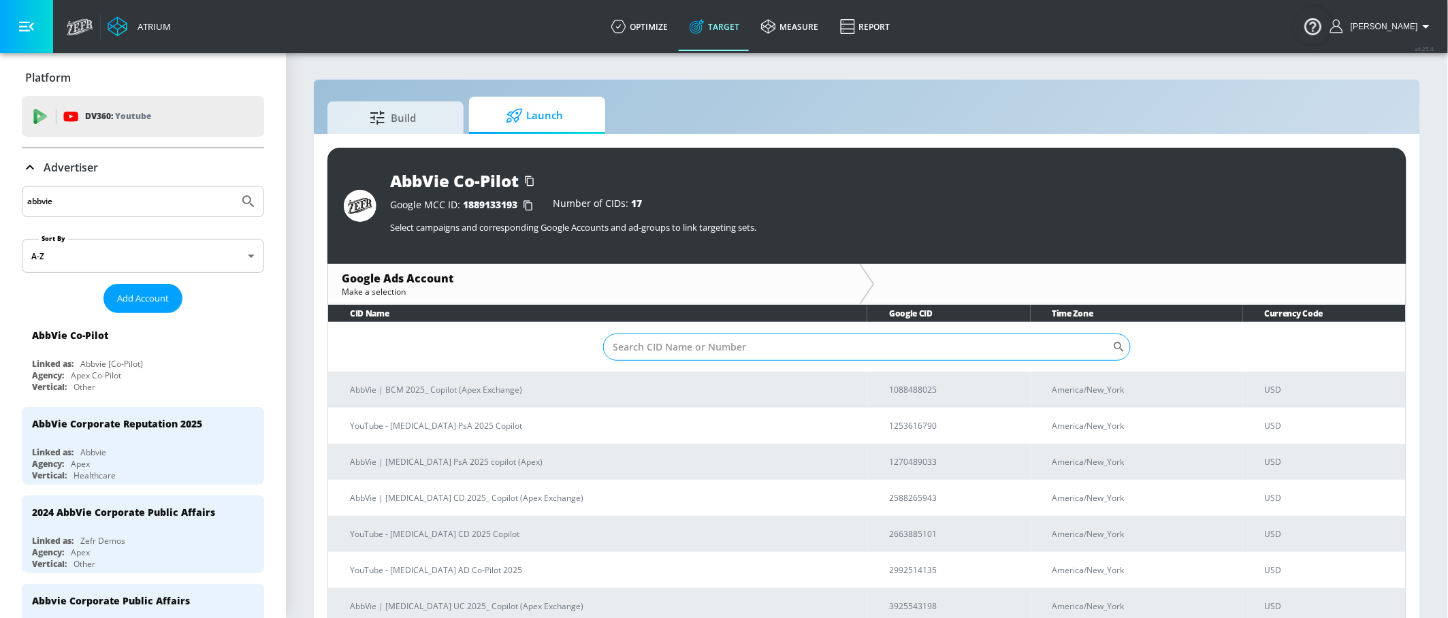
click at [651, 348] on input "Sort By" at bounding box center [858, 346] width 510 height 27
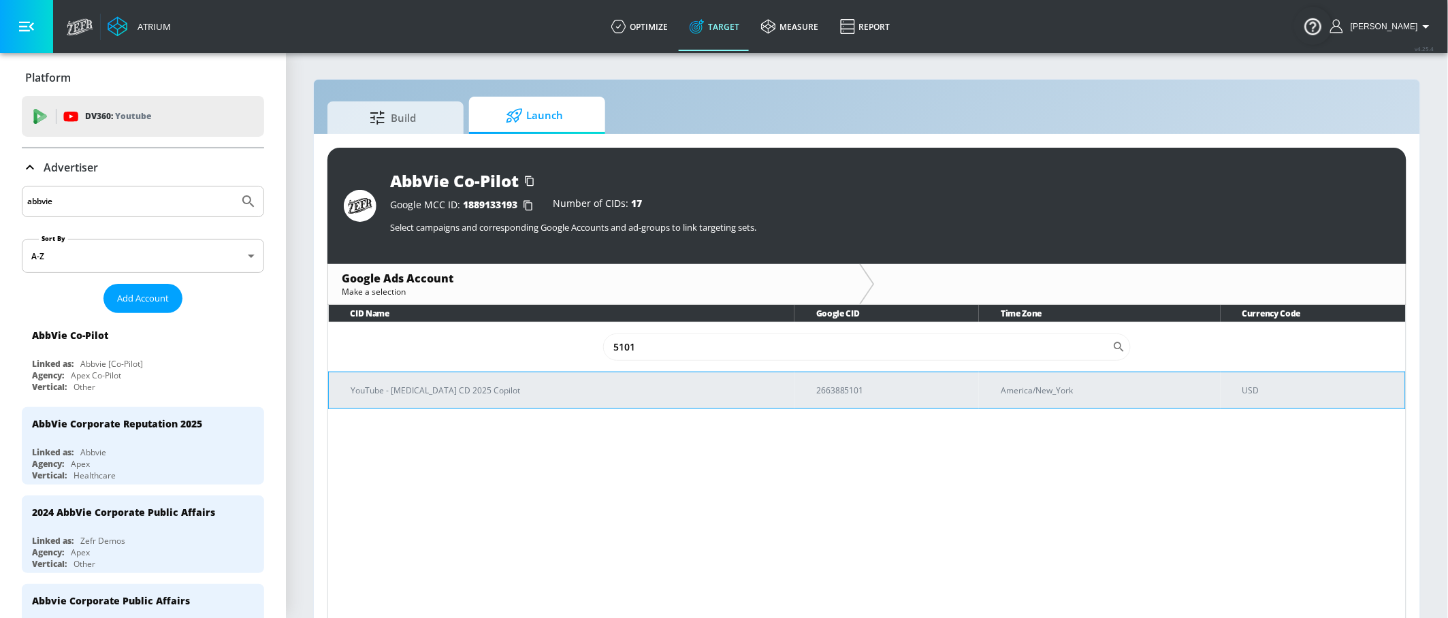
type input "5101"
click at [383, 389] on p "YouTube - [MEDICAL_DATA] CD 2025 Copilot" at bounding box center [566, 390] width 433 height 14
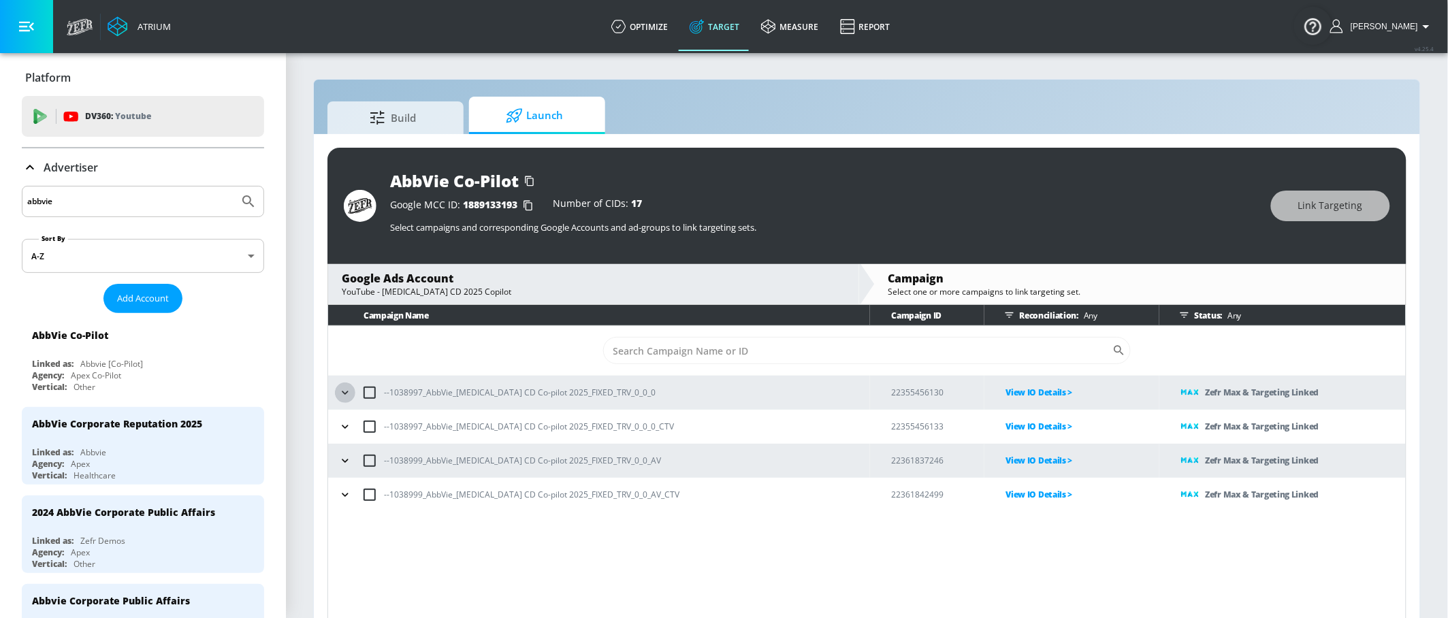
click at [344, 392] on icon "button" at bounding box center [345, 392] width 6 height 3
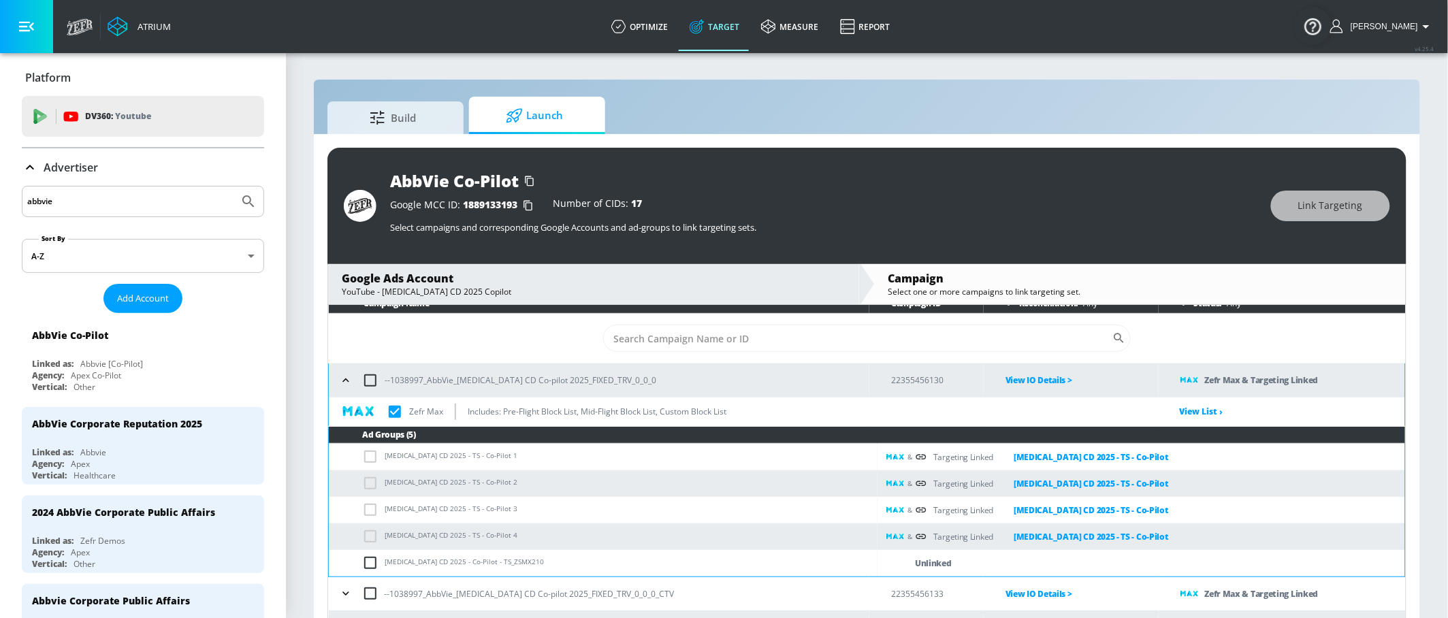
scroll to position [18, 0]
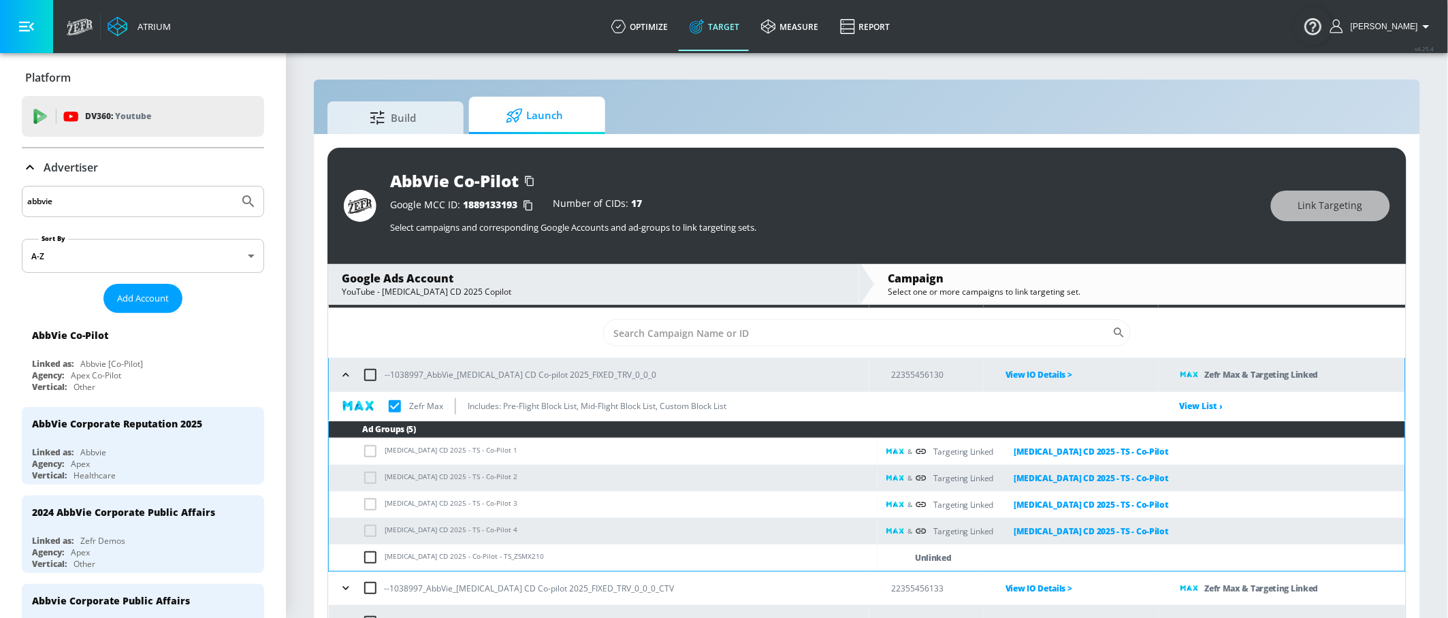
click at [344, 377] on icon "button" at bounding box center [346, 375] width 14 height 14
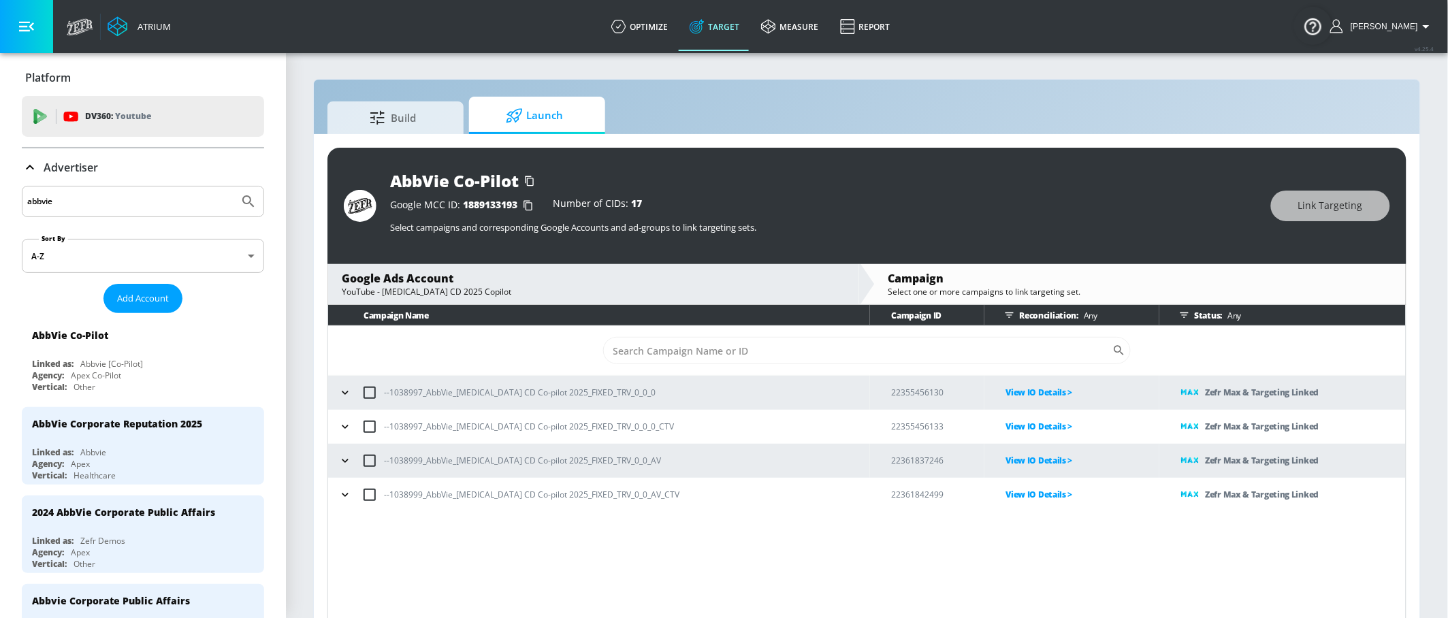
scroll to position [0, 0]
click at [445, 121] on link "Build" at bounding box center [395, 115] width 136 height 37
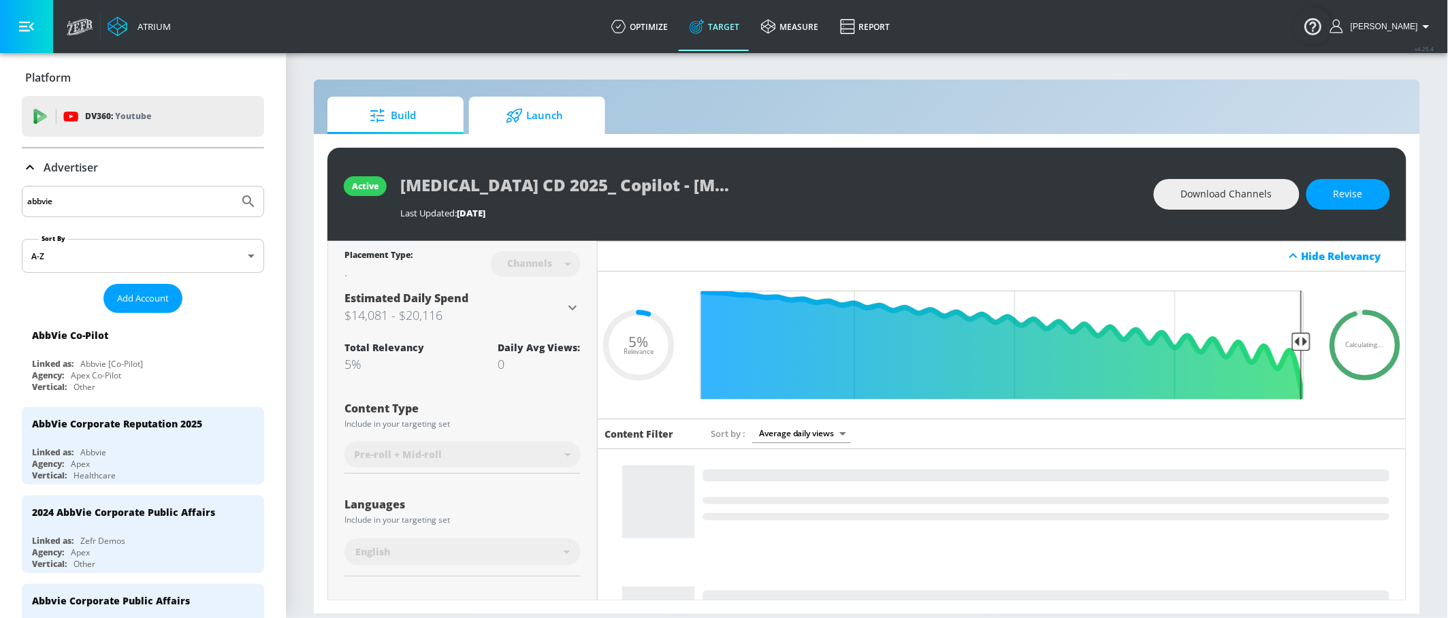
click at [532, 116] on span "Launch" at bounding box center [534, 115] width 103 height 33
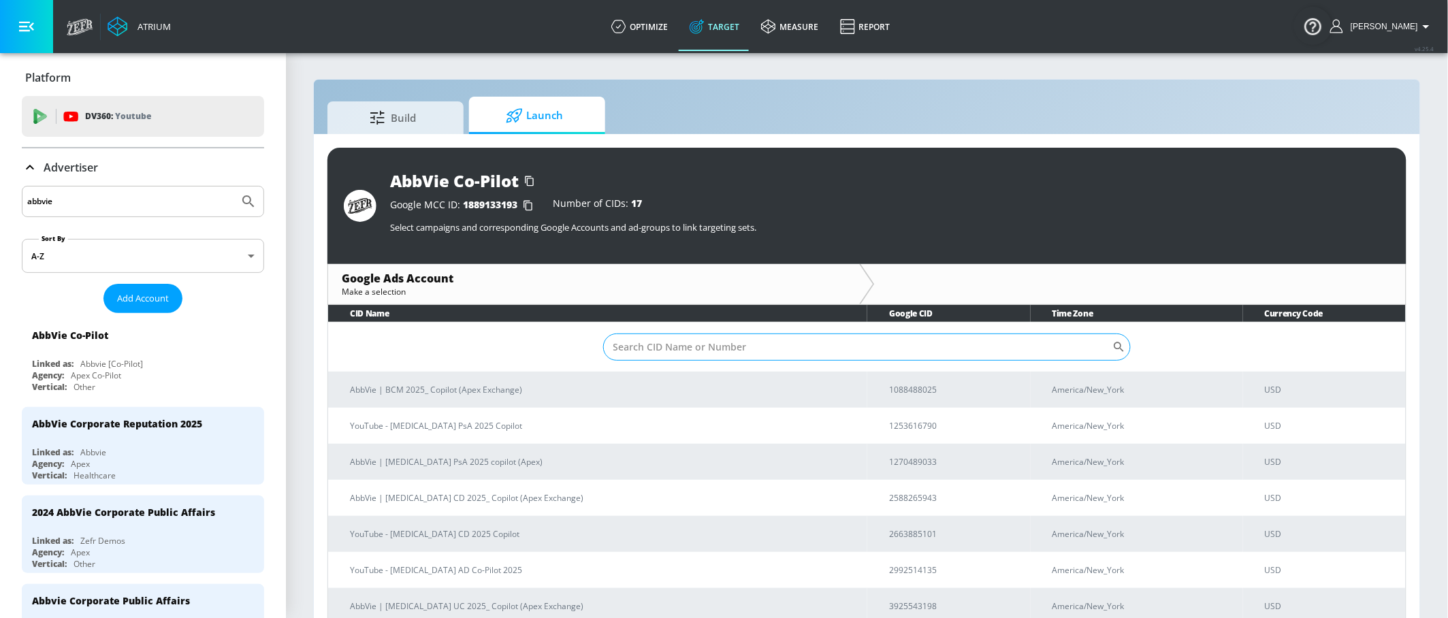
click at [652, 341] on input "Sort By" at bounding box center [858, 346] width 510 height 27
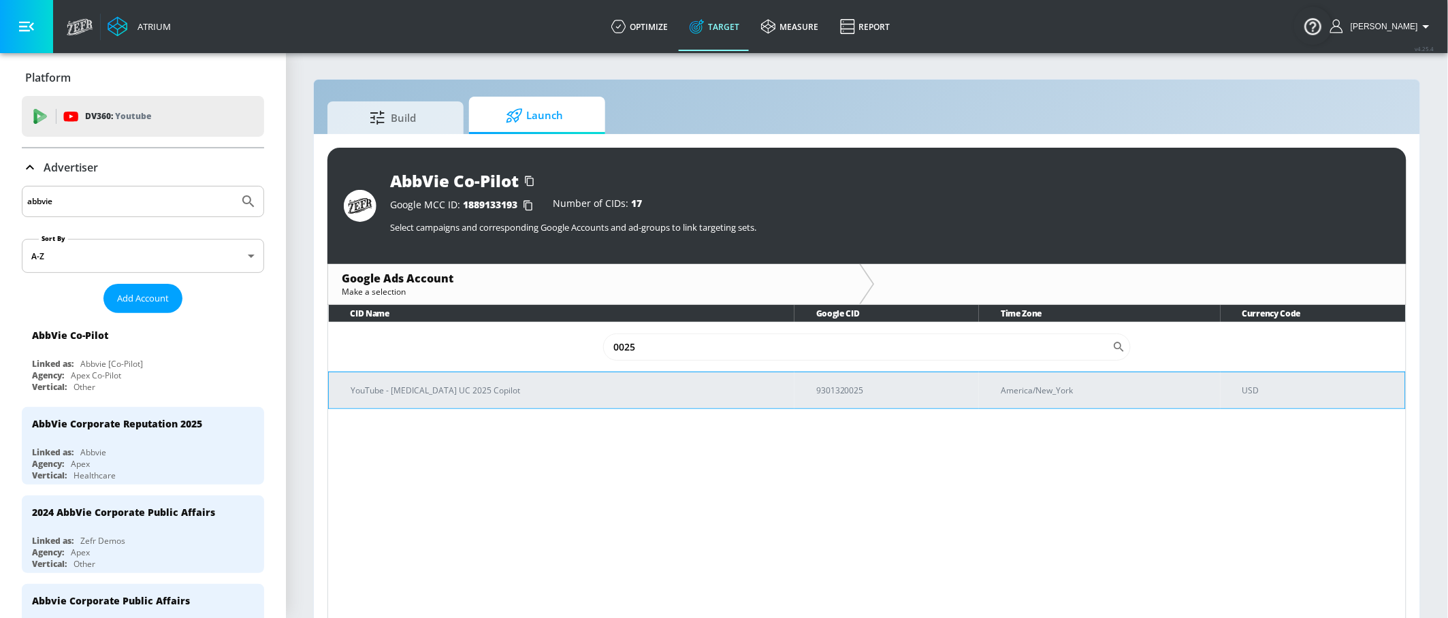
type input "0025"
click at [461, 388] on p "YouTube - [MEDICAL_DATA] UC 2025 Copilot" at bounding box center [566, 390] width 433 height 14
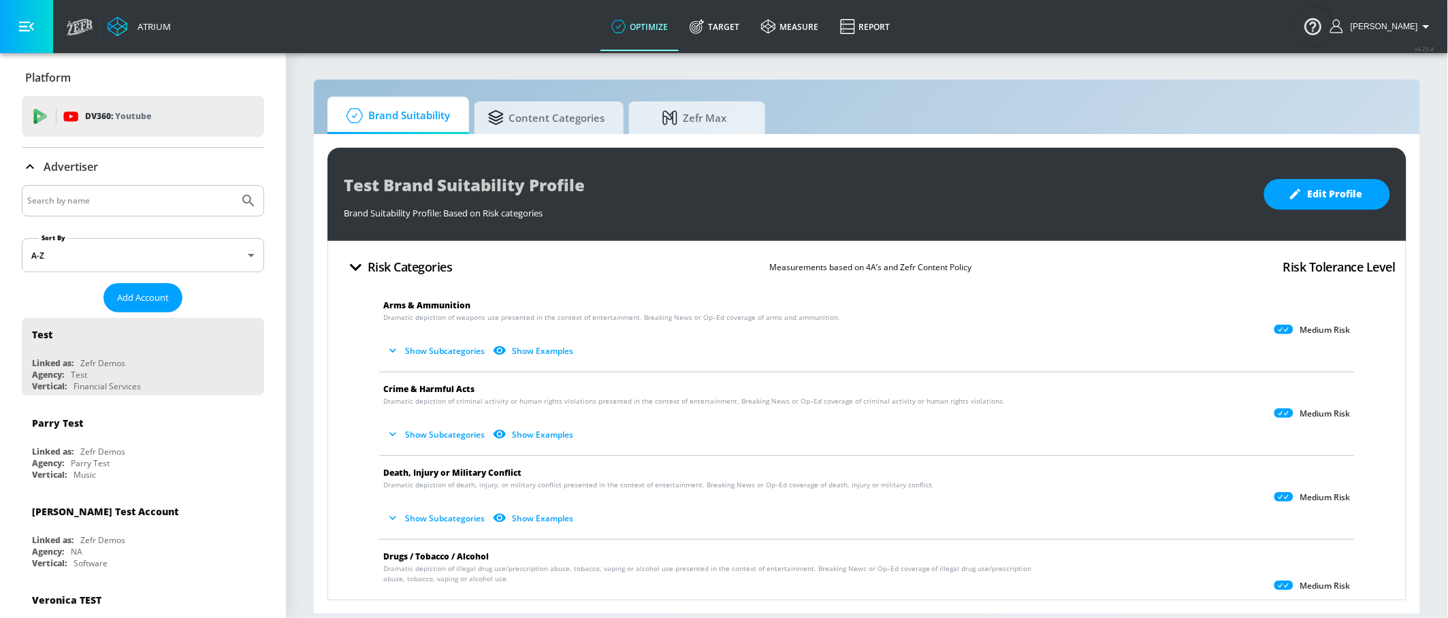
click at [231, 201] on input "Search by name" at bounding box center [130, 201] width 206 height 18
type input "l"
type input "abbvie"
click at [261, 203] on button "Submit Search" at bounding box center [248, 201] width 30 height 30
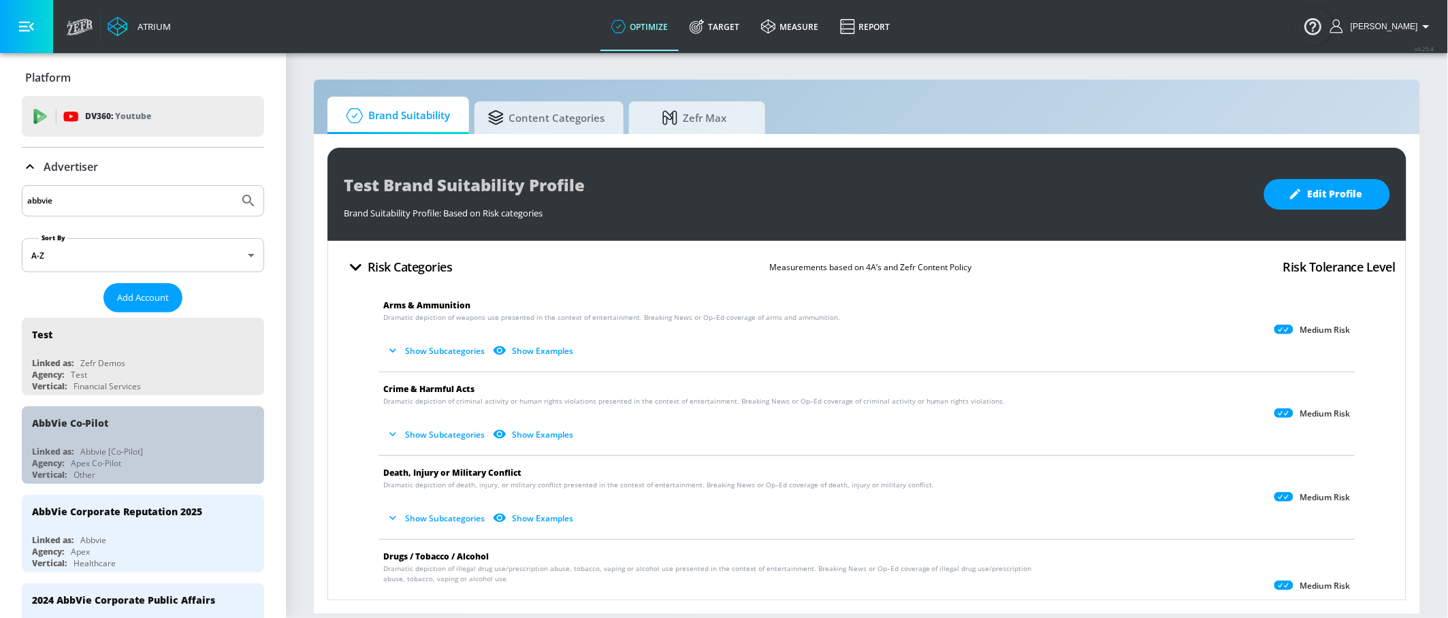
drag, startPoint x: 134, startPoint y: 461, endPoint x: 531, endPoint y: 29, distance: 587.2
click at [134, 461] on div "Agency: Apex Co-Pilot" at bounding box center [146, 463] width 229 height 12
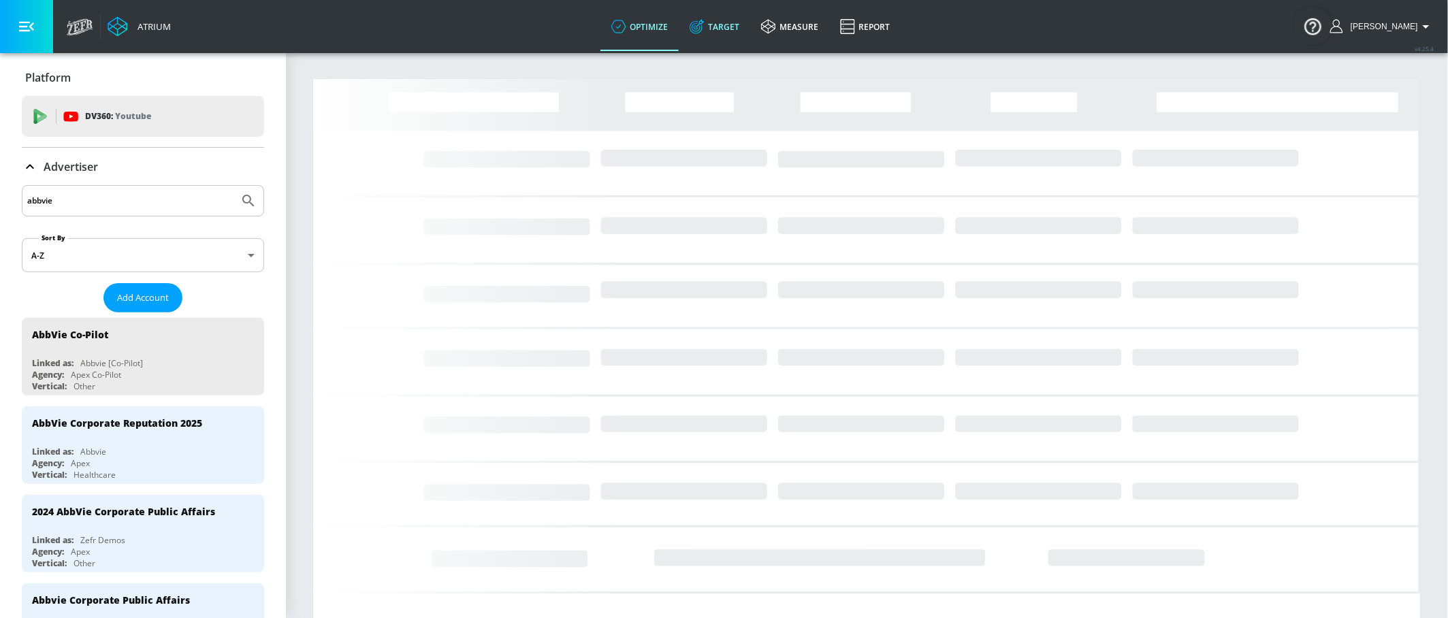
click at [750, 19] on link "Target" at bounding box center [714, 26] width 71 height 49
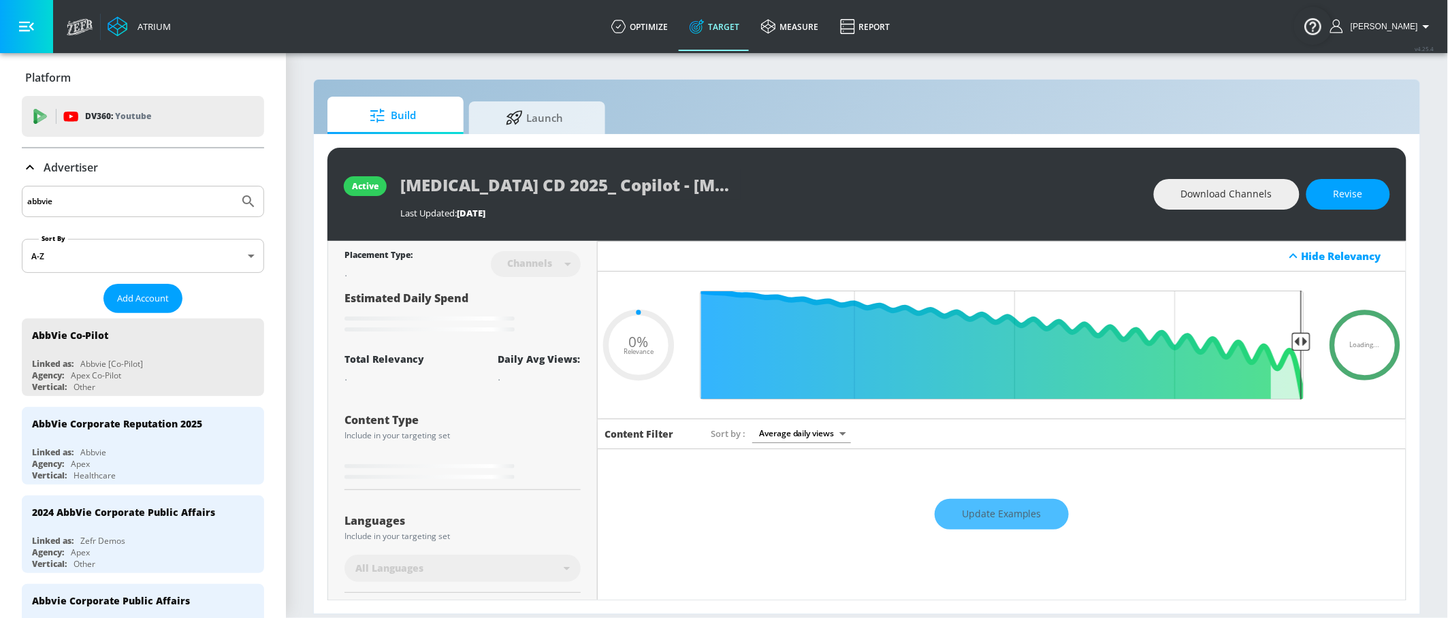
type input "0.05"
click at [500, 124] on span "Launch" at bounding box center [534, 115] width 103 height 33
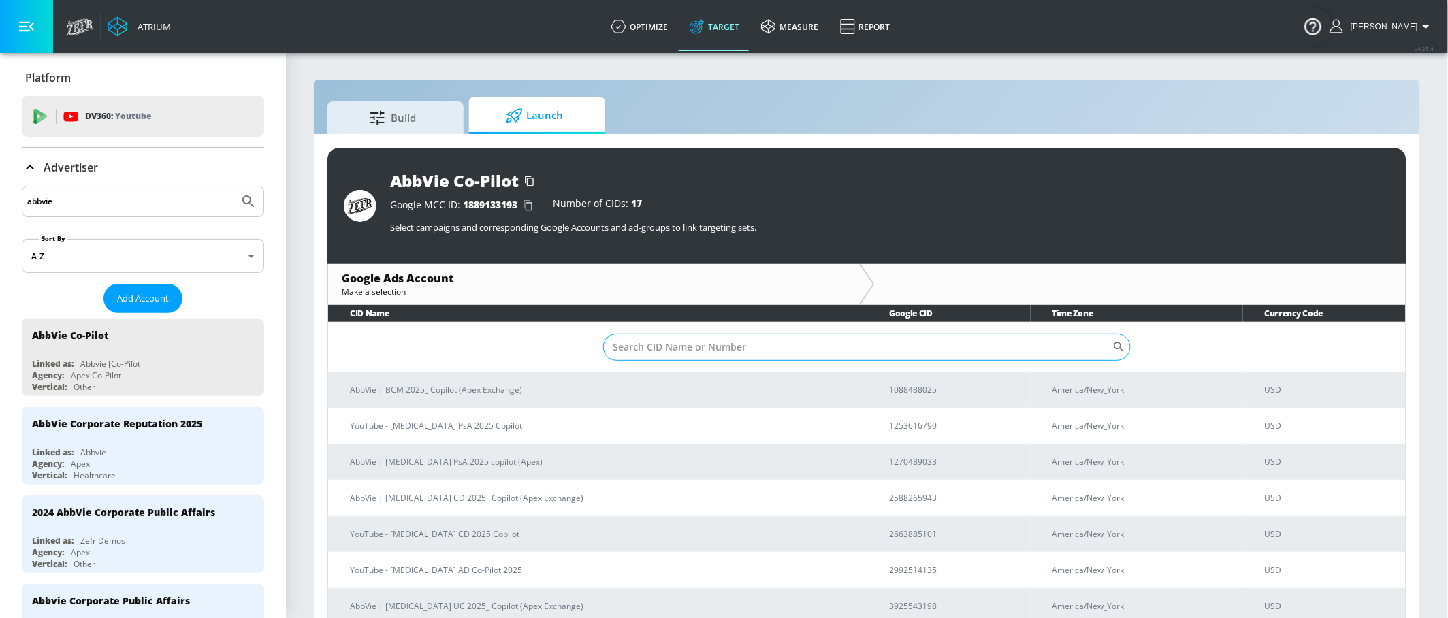
click at [672, 346] on input "Sort By" at bounding box center [858, 346] width 510 height 27
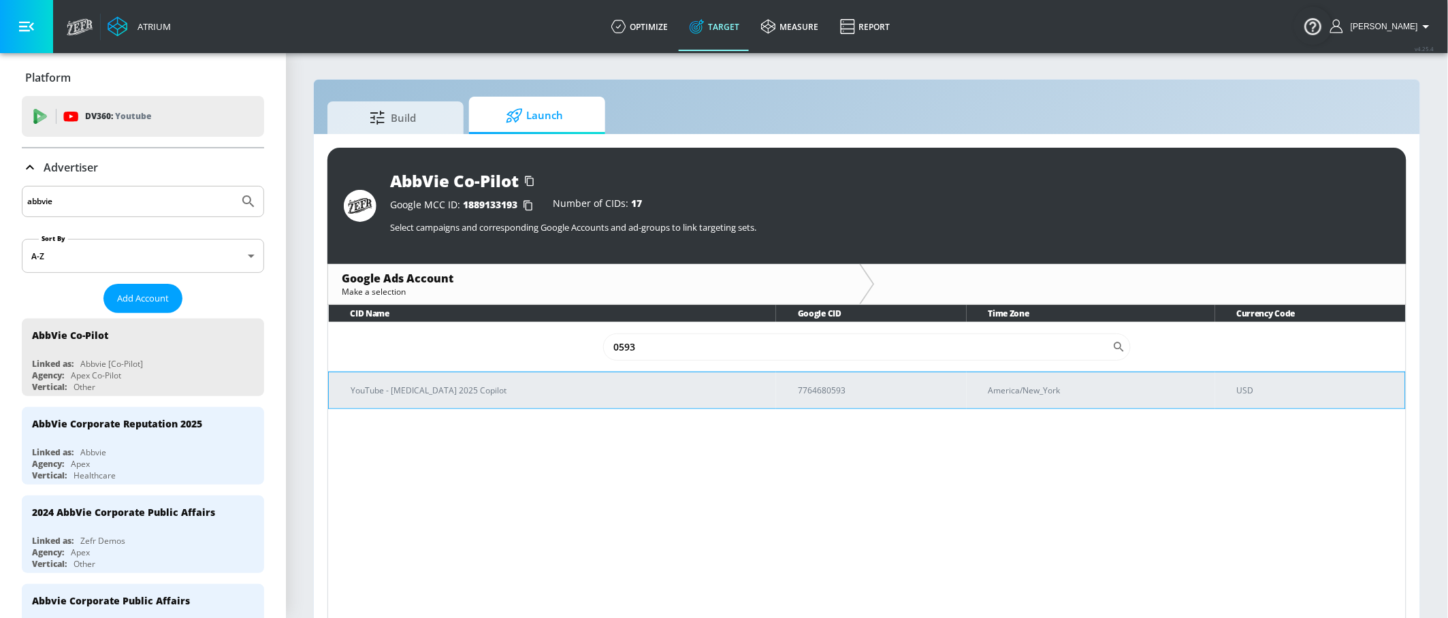
type input "0593"
click at [437, 380] on td "YouTube - [MEDICAL_DATA] 2025 Copilot" at bounding box center [553, 390] width 448 height 37
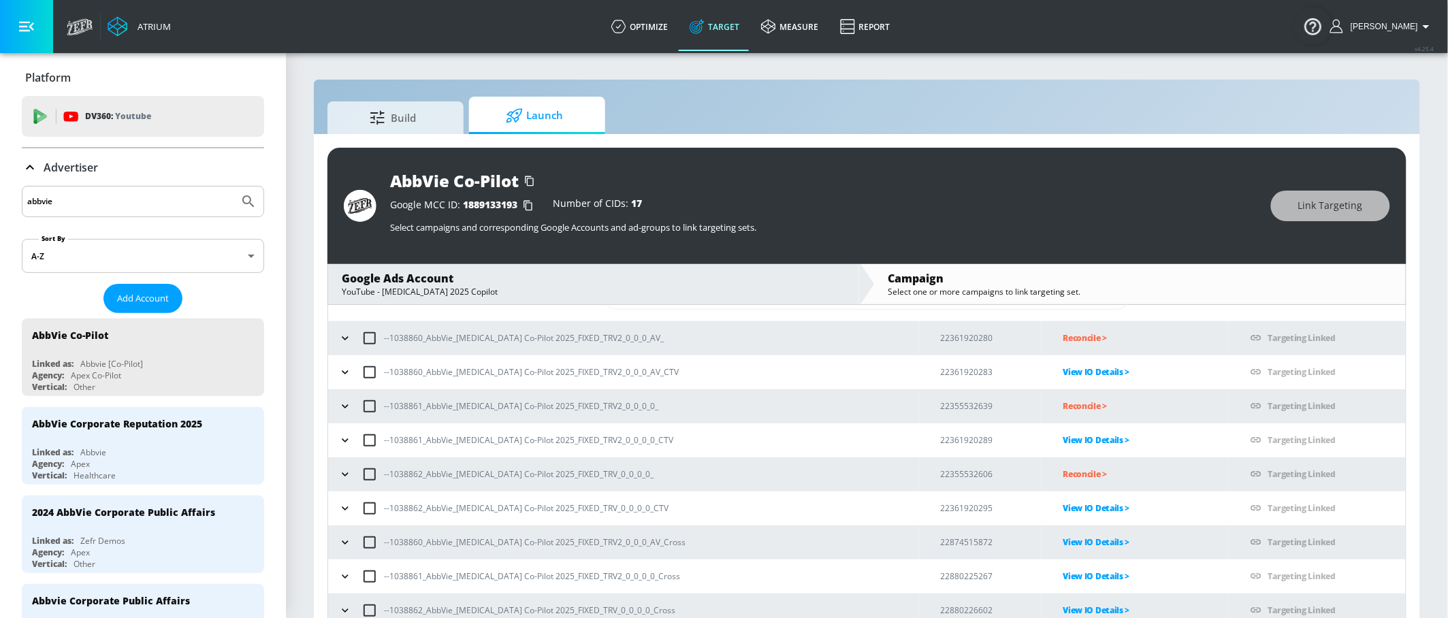
scroll to position [58, 0]
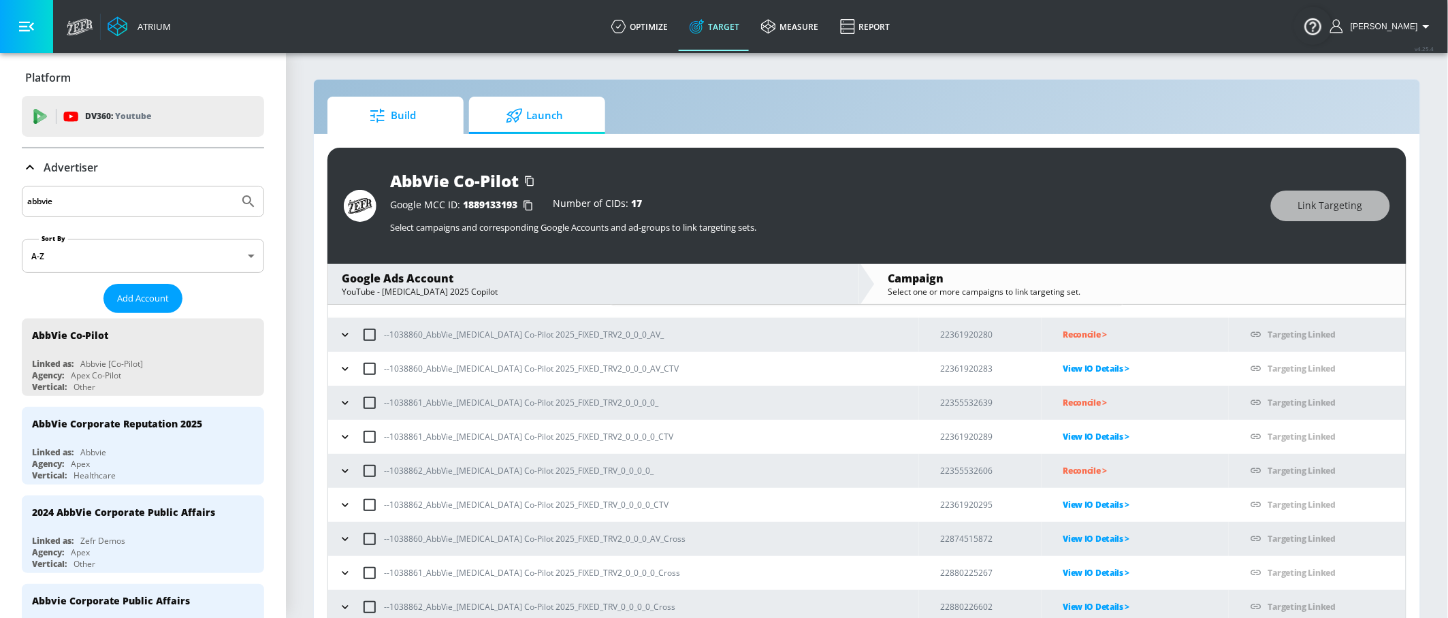
click at [410, 113] on span "Build" at bounding box center [392, 115] width 103 height 33
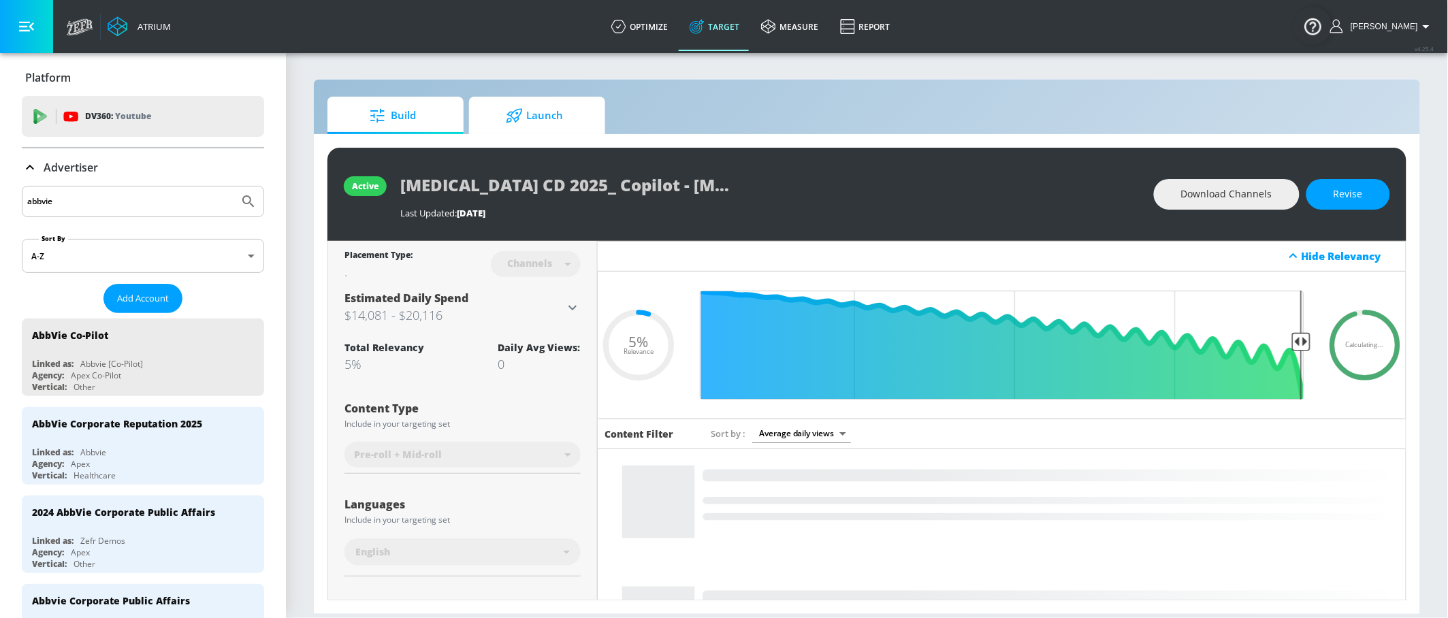
click at [561, 118] on span "Launch" at bounding box center [534, 115] width 103 height 33
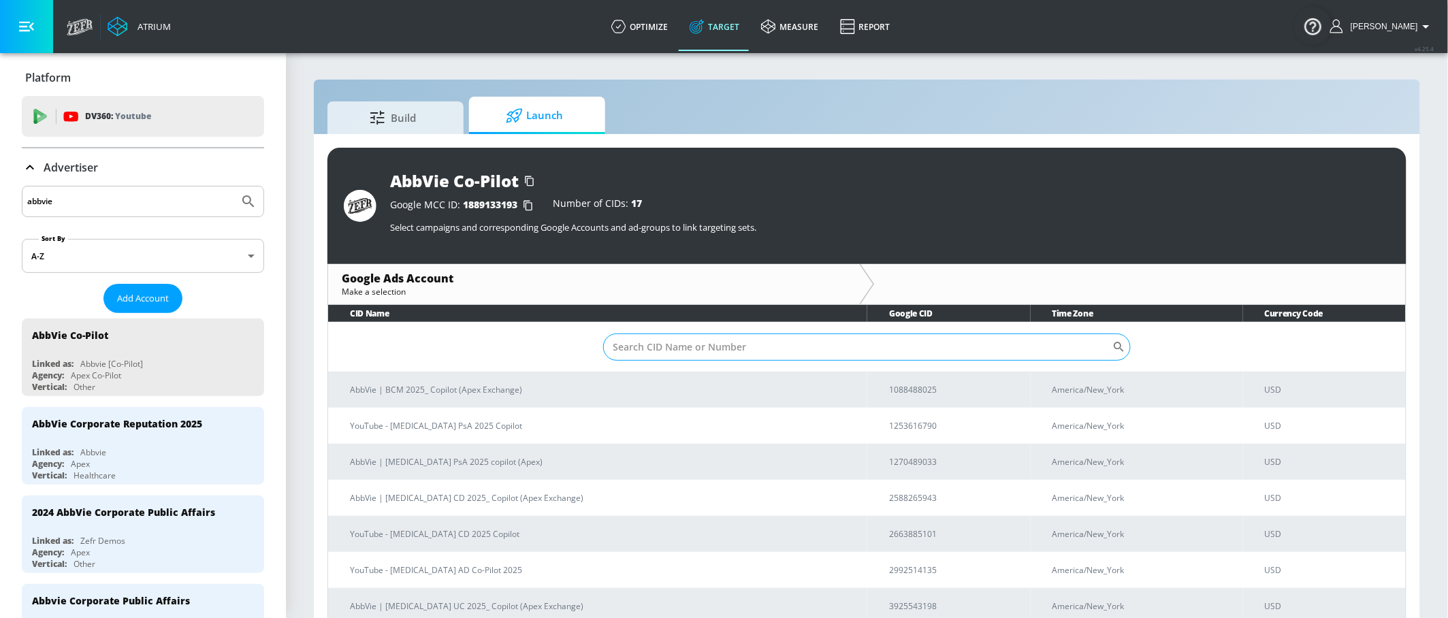
click at [644, 333] on input "Sort By" at bounding box center [858, 346] width 510 height 27
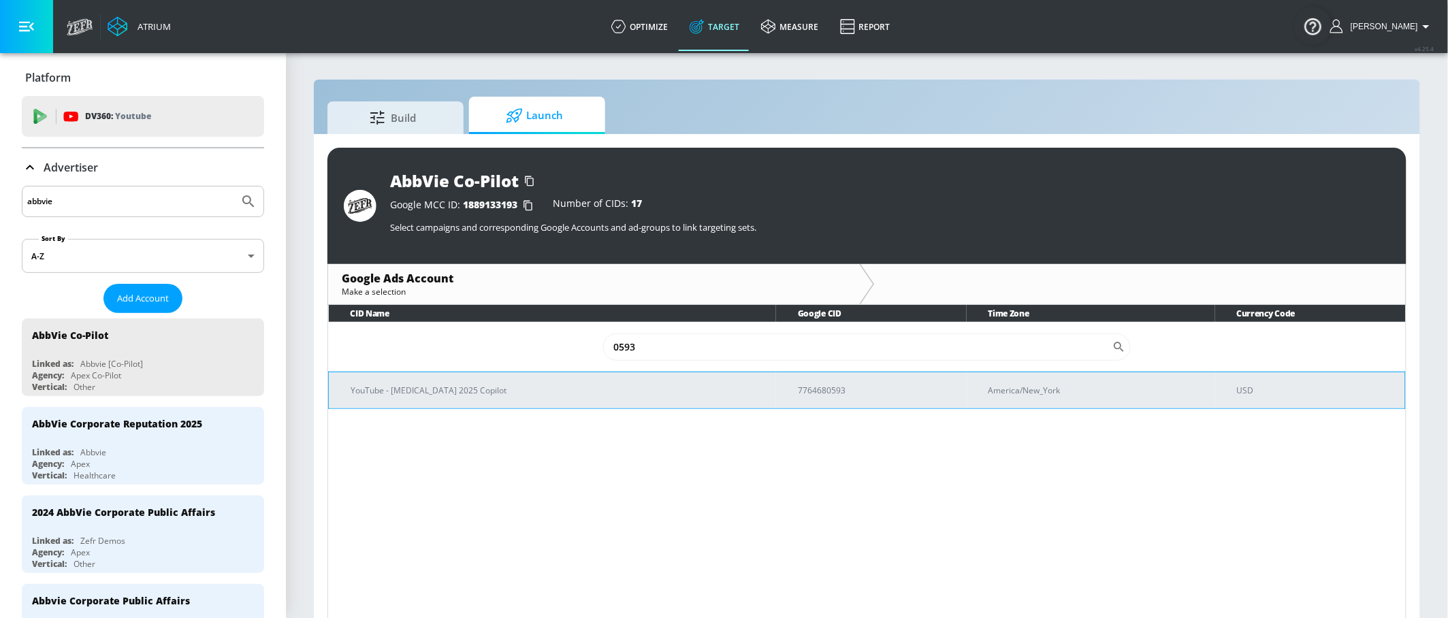
type input "0593"
click at [444, 385] on p "YouTube - [MEDICAL_DATA] 2025 Copilot" at bounding box center [557, 390] width 414 height 14
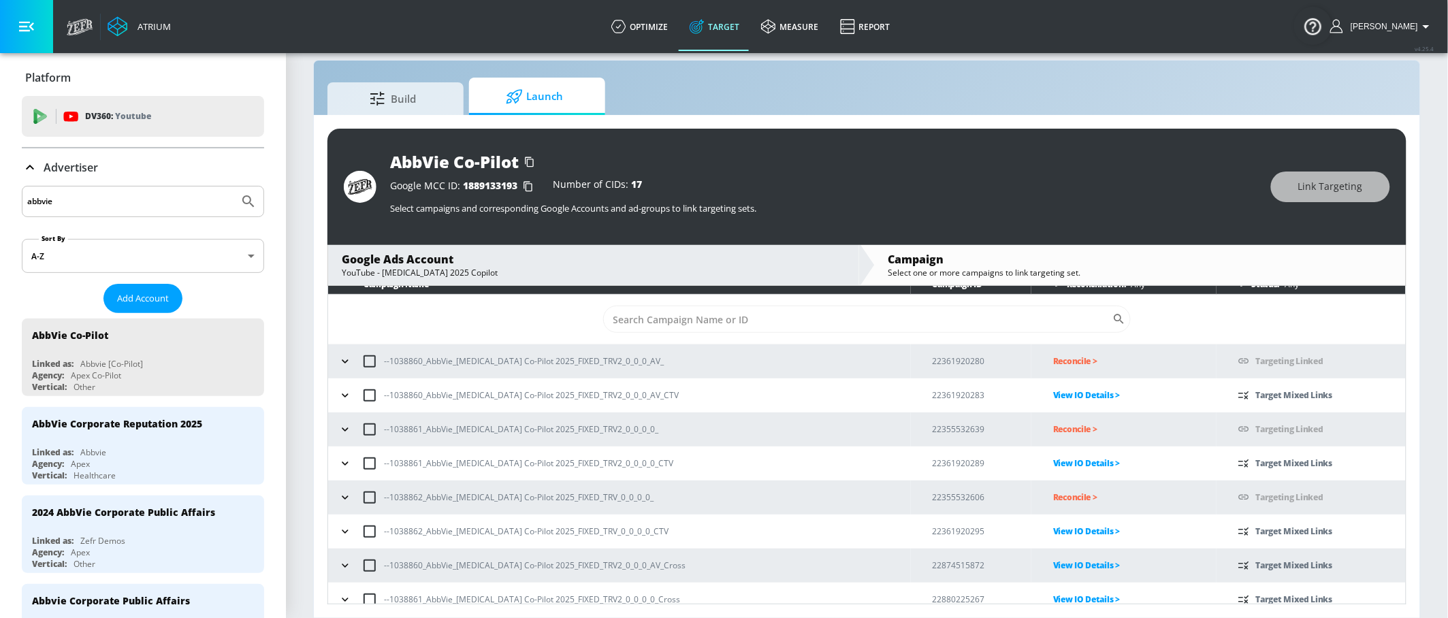
scroll to position [10, 0]
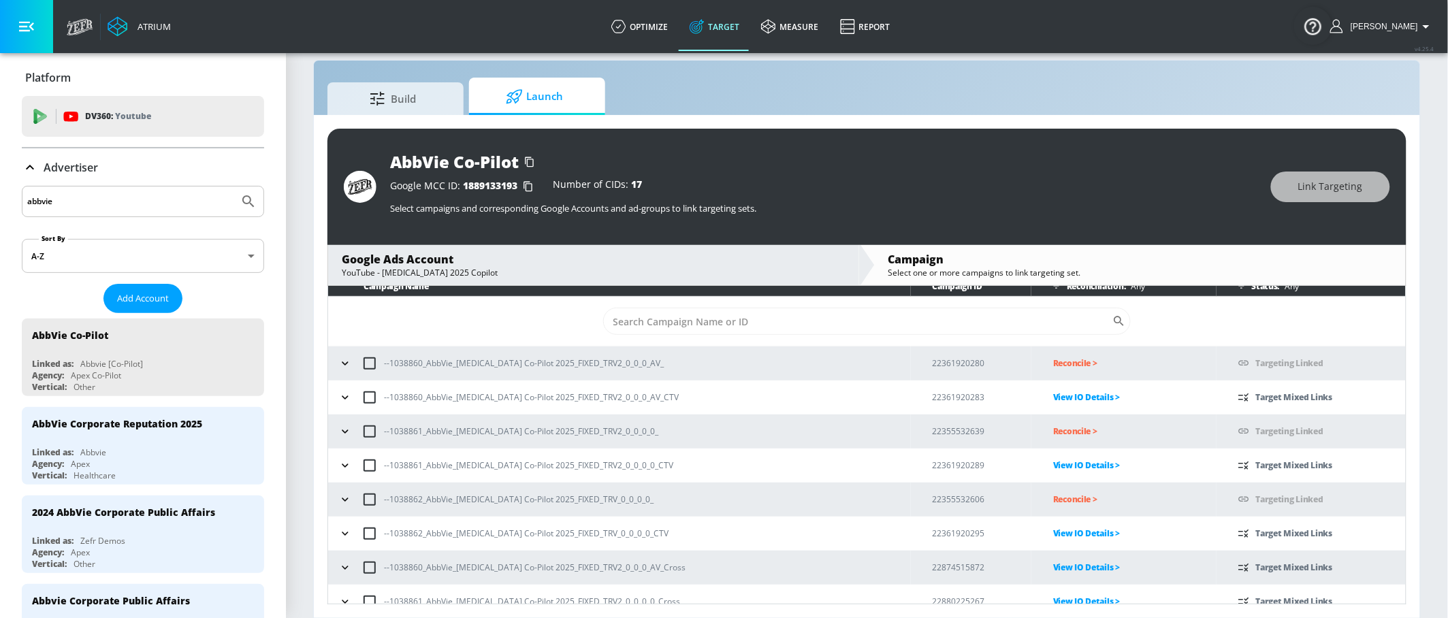
click at [341, 400] on icon "button" at bounding box center [345, 398] width 14 height 14
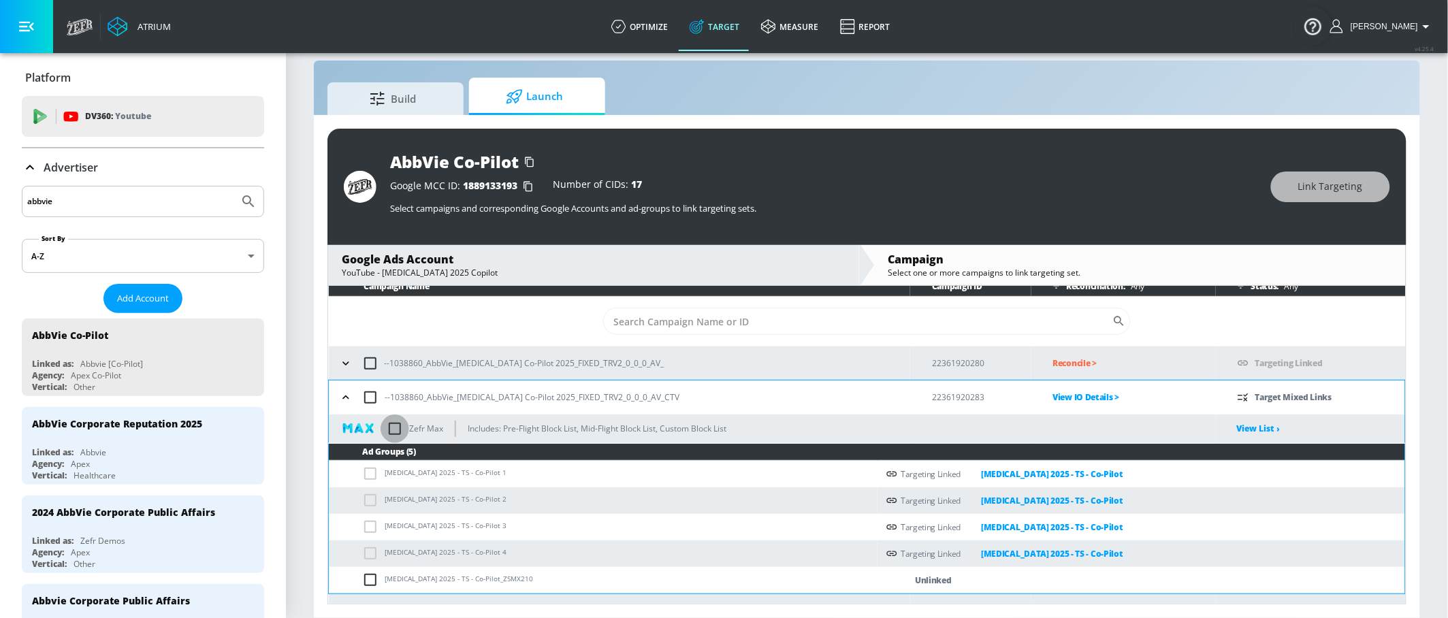
click at [397, 431] on input "checkbox" at bounding box center [394, 428] width 29 height 29
checkbox input "true"
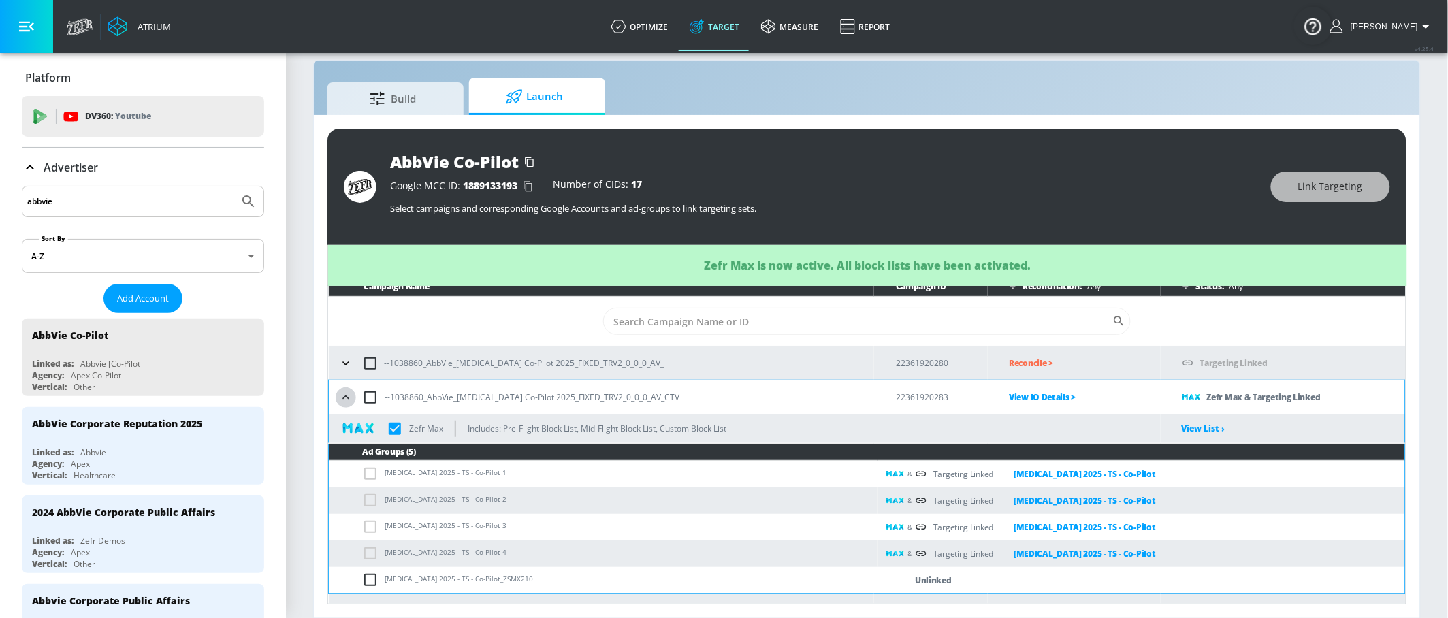
click at [342, 404] on button "button" at bounding box center [346, 397] width 20 height 20
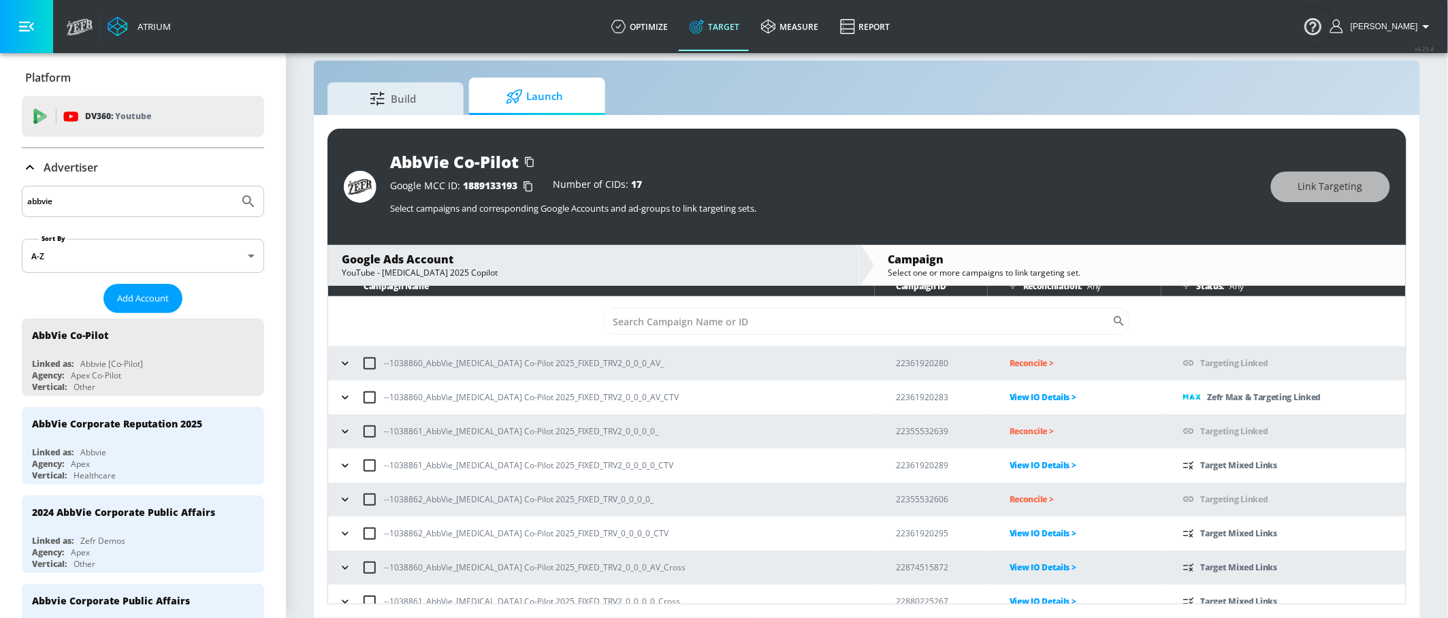
scroll to position [58, 0]
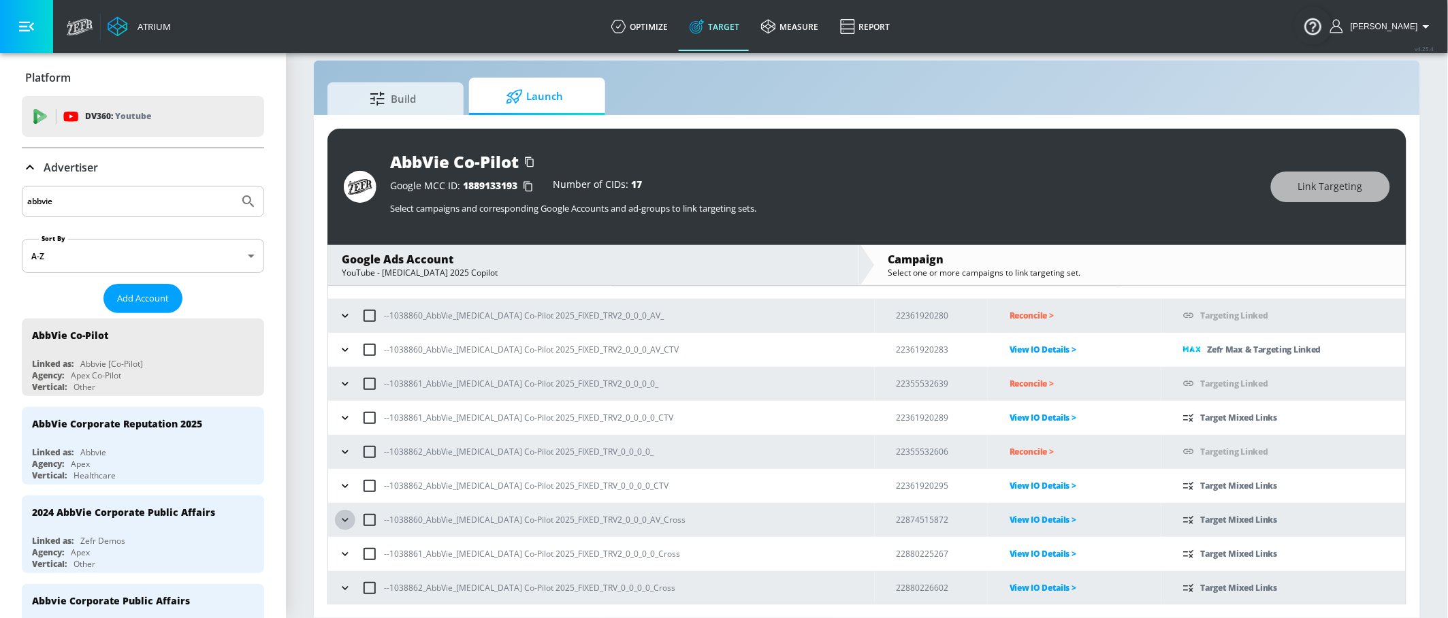
click at [346, 521] on icon "button" at bounding box center [345, 520] width 14 height 14
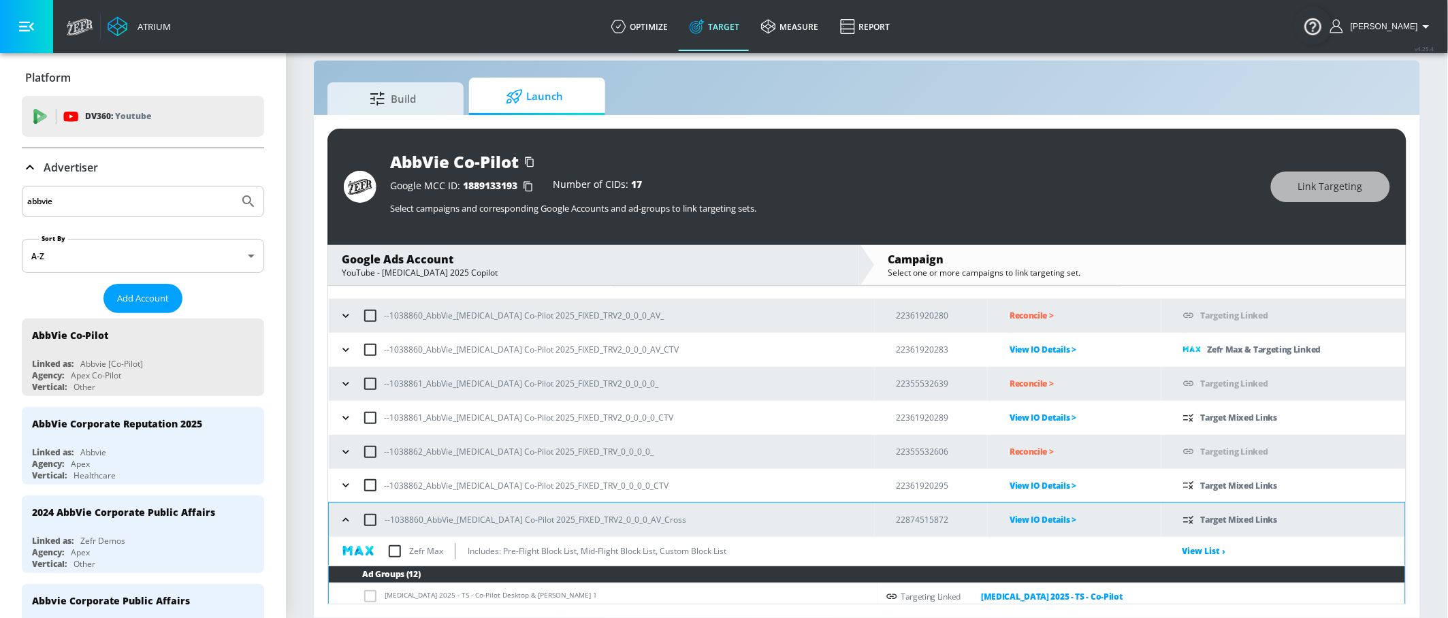
scroll to position [71, 0]
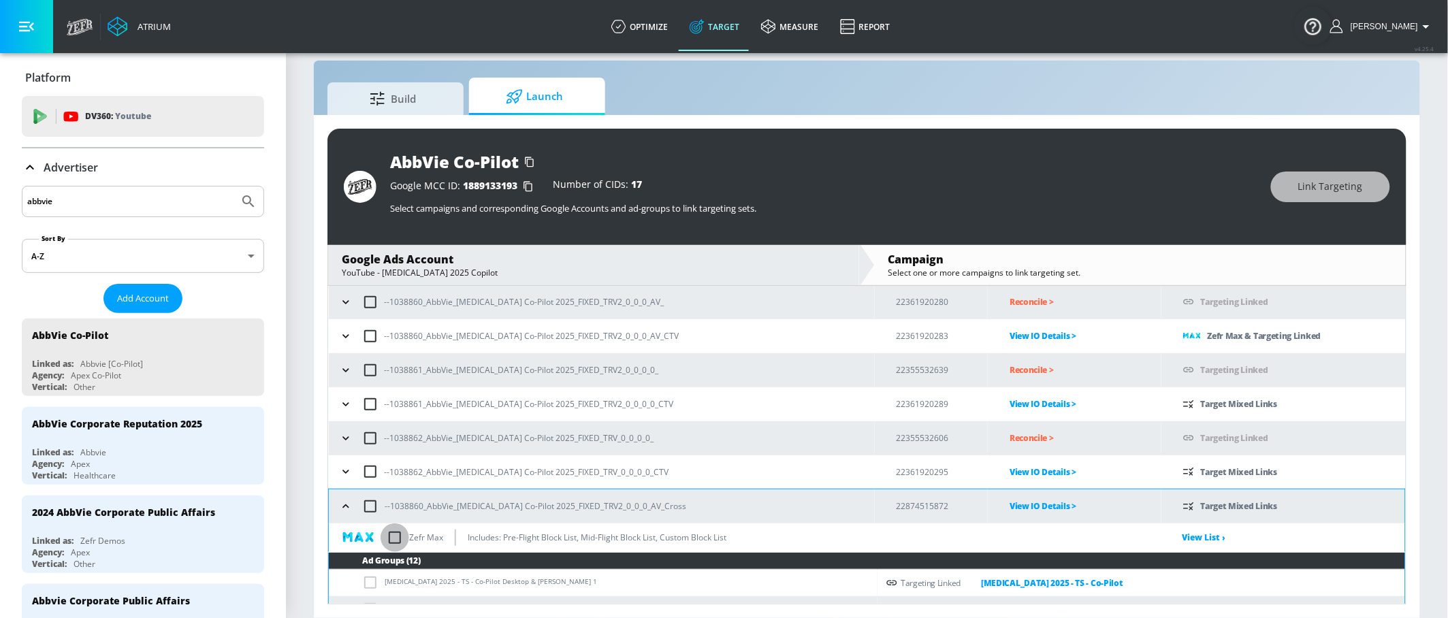
click at [399, 538] on input "checkbox" at bounding box center [394, 537] width 29 height 29
checkbox input "true"
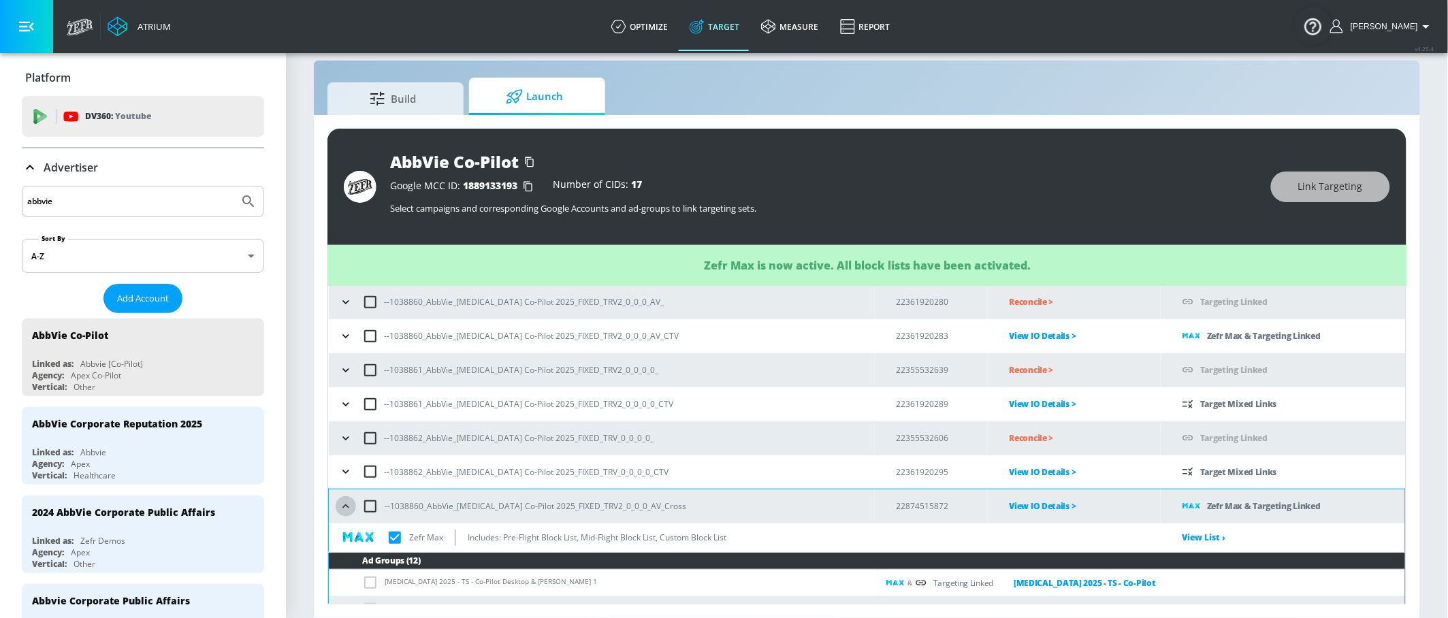
click at [346, 510] on icon "button" at bounding box center [346, 507] width 14 height 14
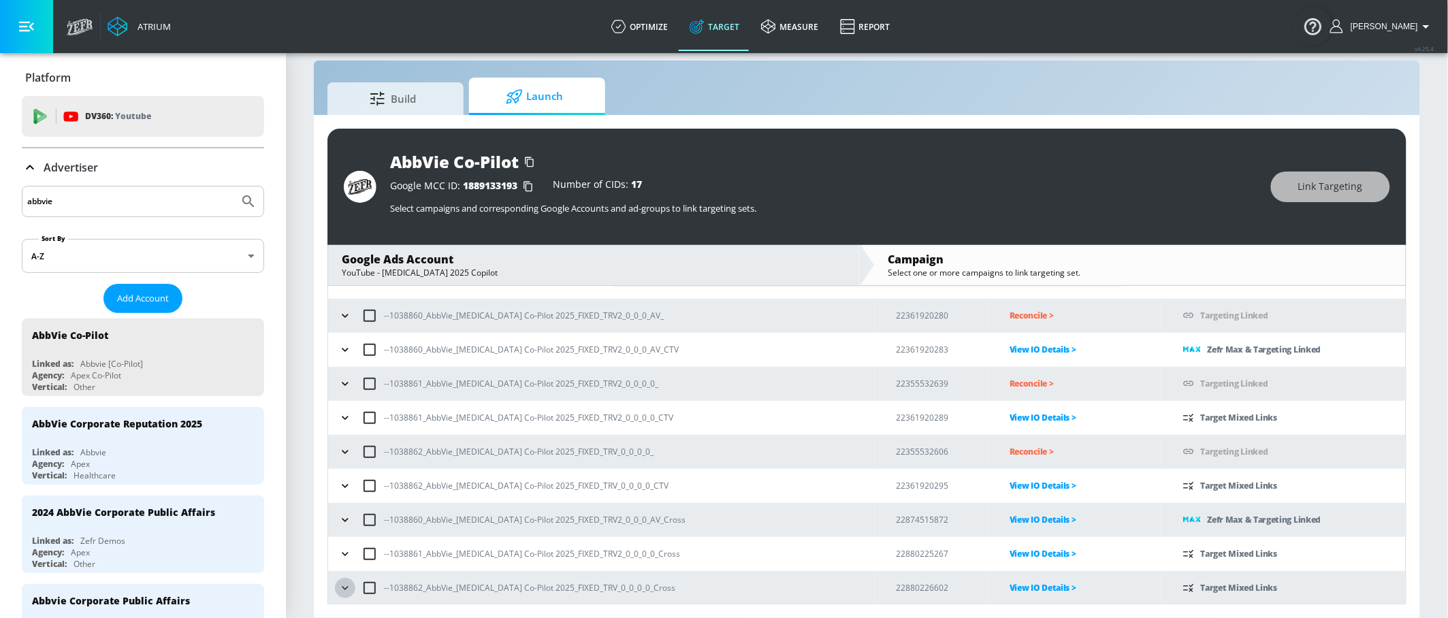
click at [346, 586] on icon "button" at bounding box center [345, 587] width 6 height 3
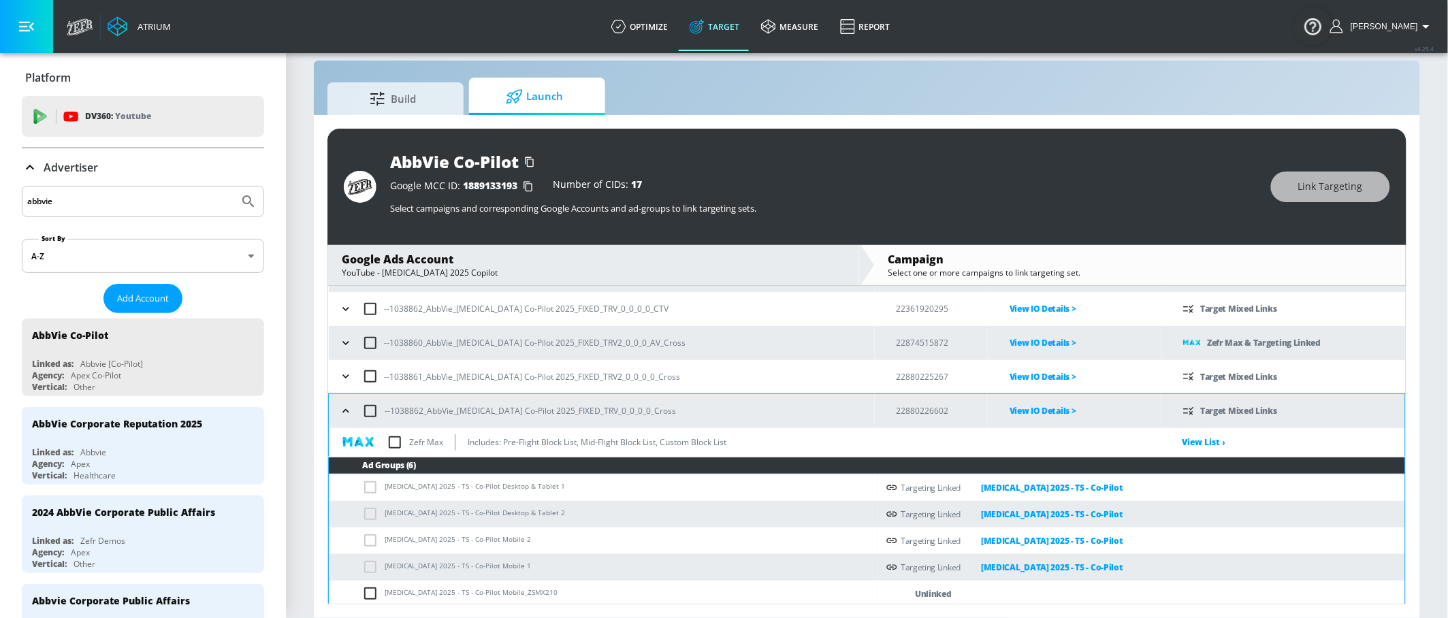
scroll to position [237, 0]
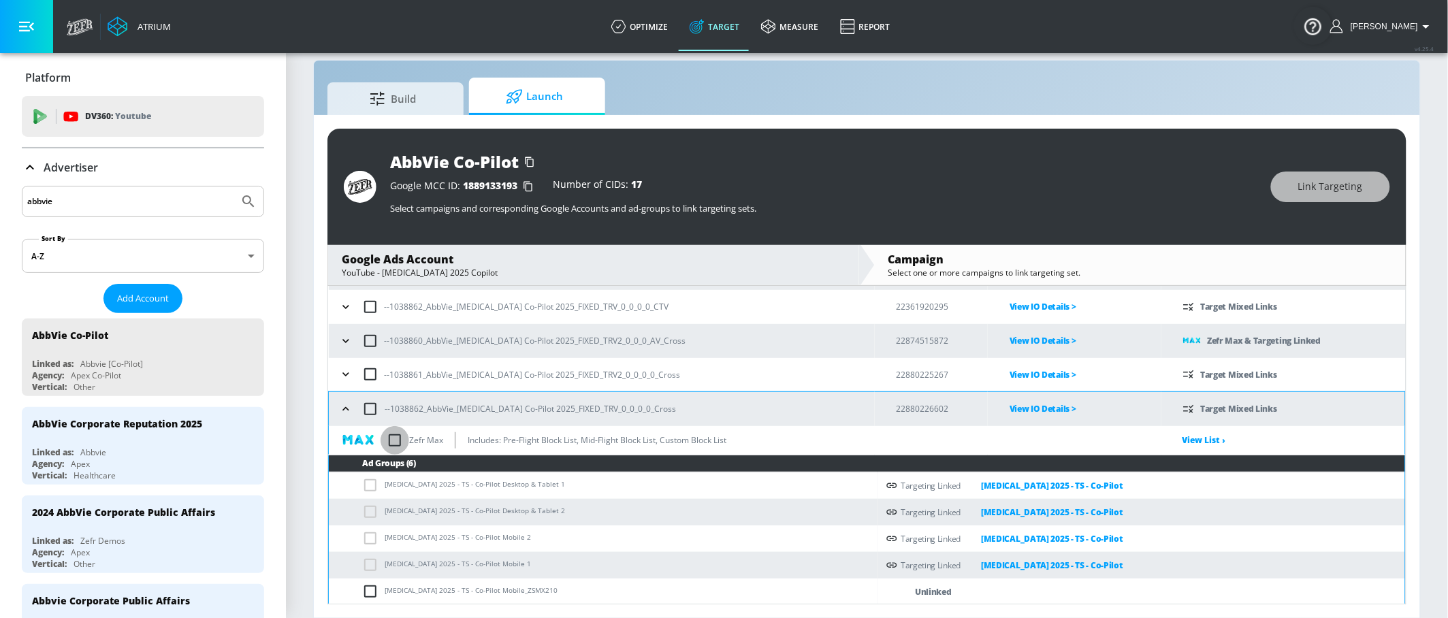
click at [393, 440] on input "checkbox" at bounding box center [394, 440] width 29 height 29
checkbox input "true"
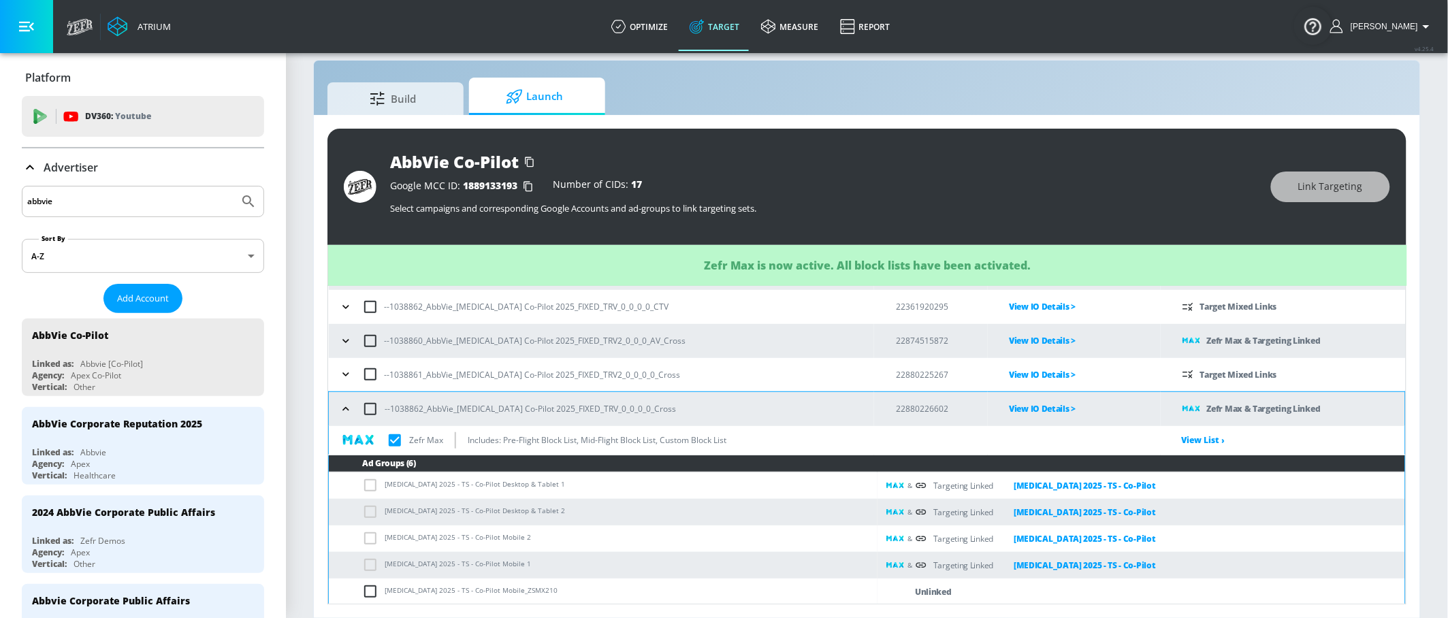
click at [339, 412] on icon "button" at bounding box center [346, 409] width 14 height 14
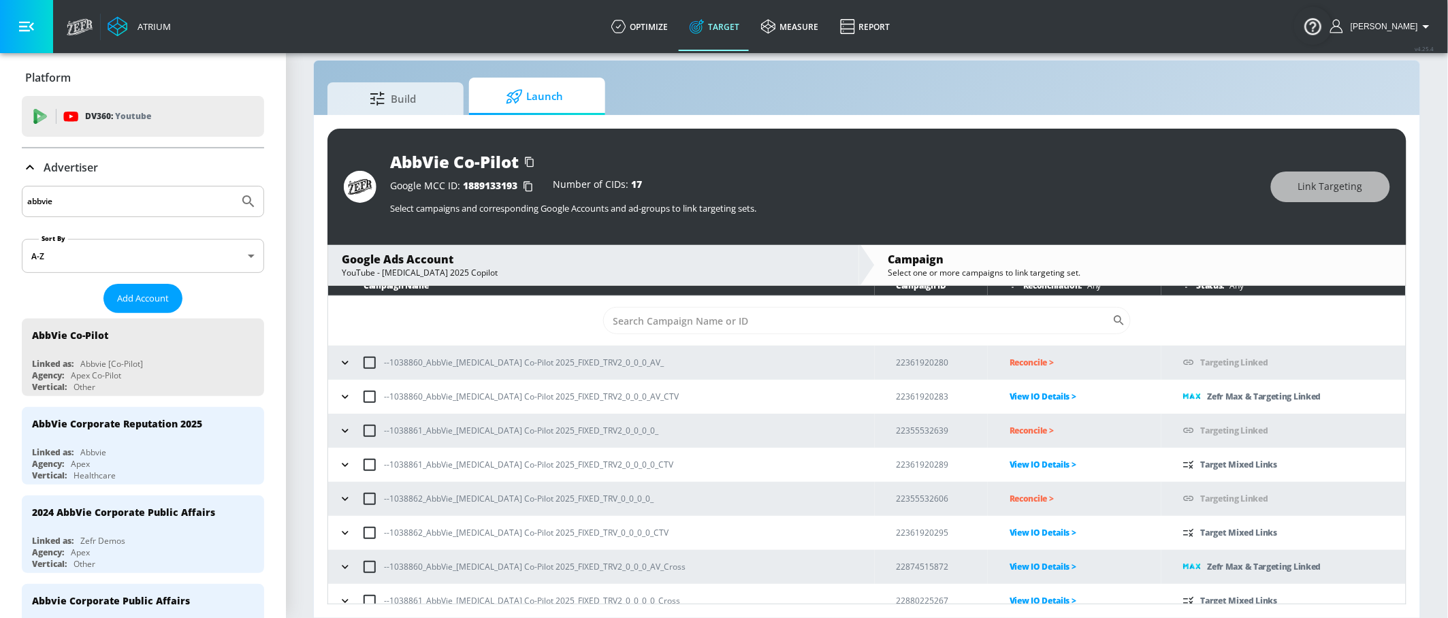
scroll to position [14, 0]
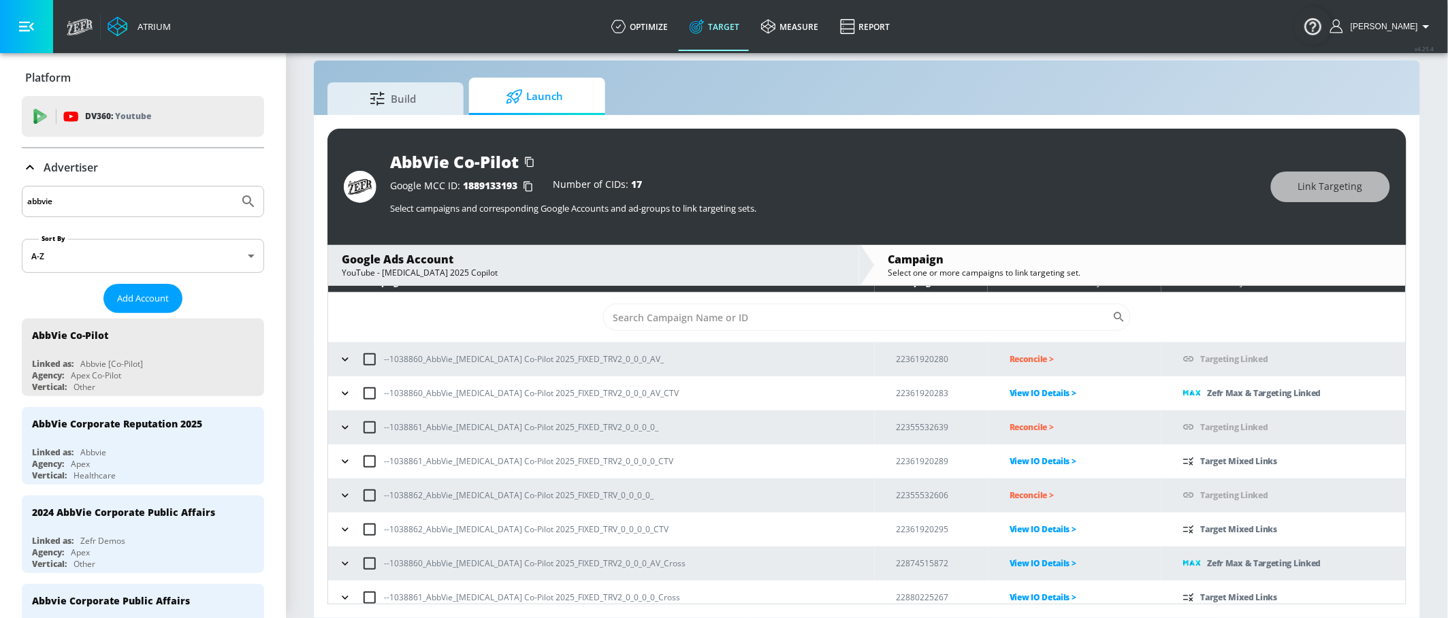
click at [350, 533] on icon "button" at bounding box center [345, 530] width 14 height 14
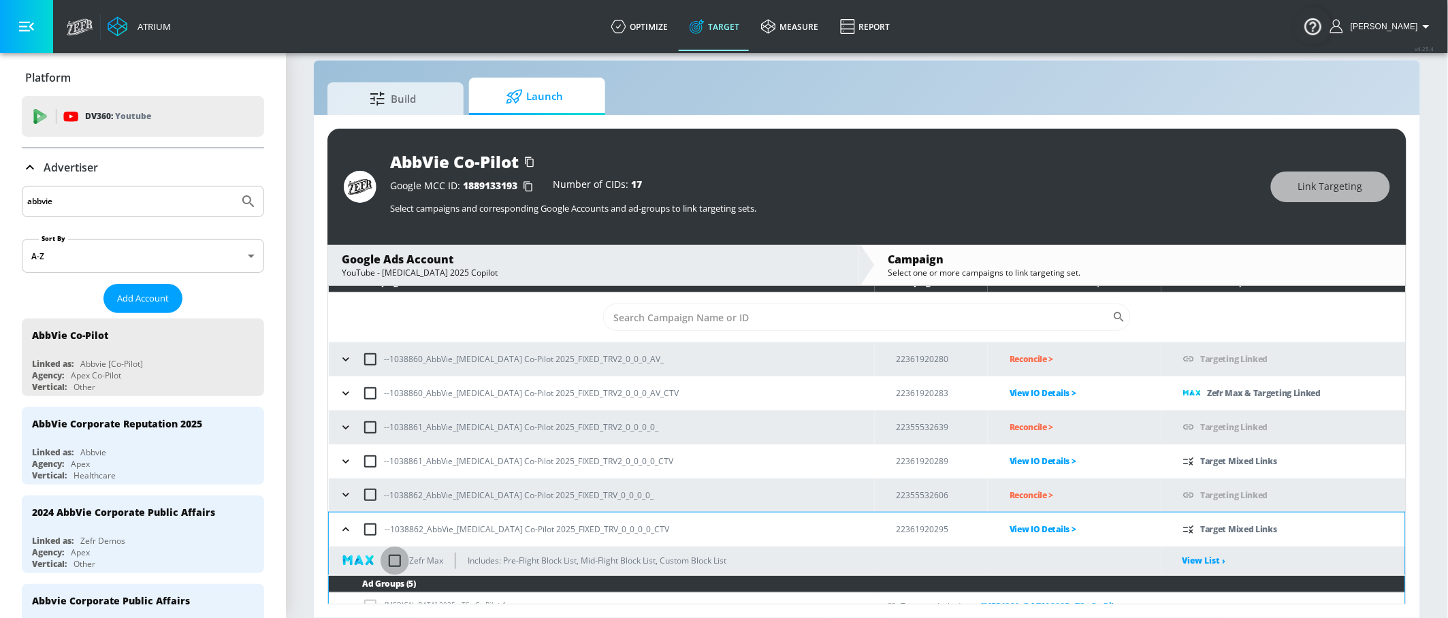
click at [397, 559] on input "checkbox" at bounding box center [394, 560] width 29 height 29
checkbox input "true"
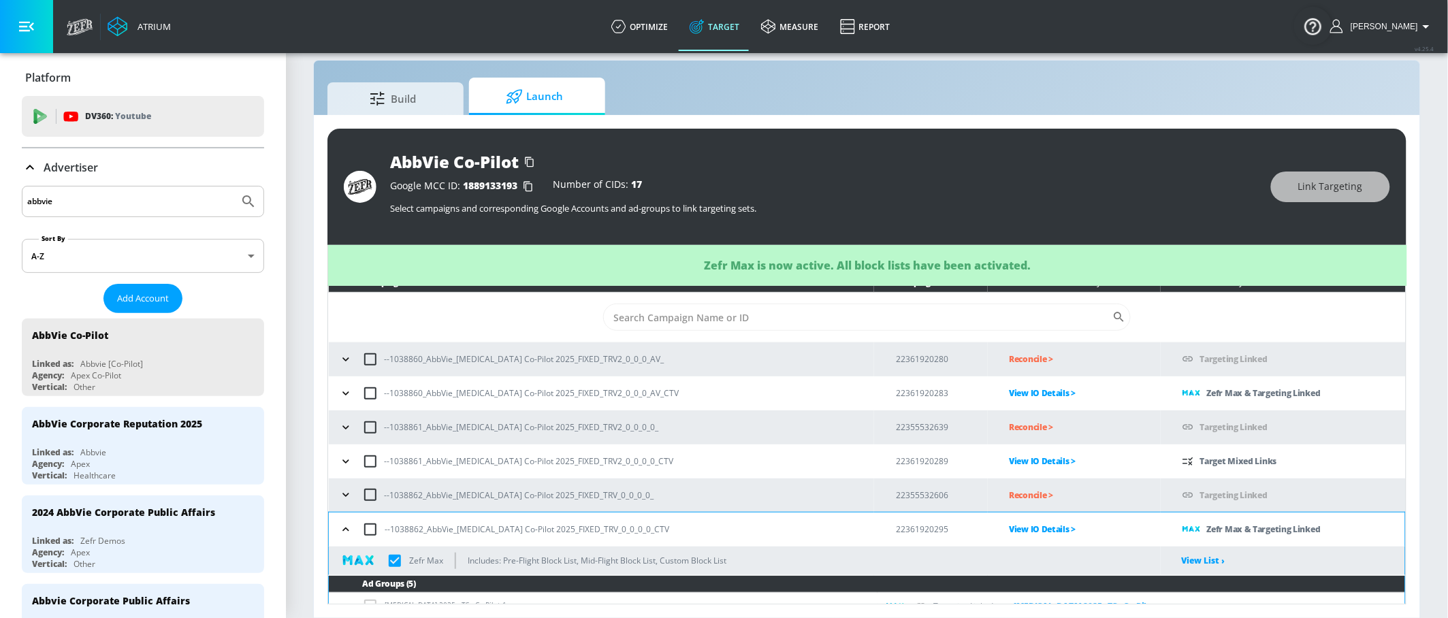
click at [344, 533] on icon "button" at bounding box center [346, 530] width 14 height 14
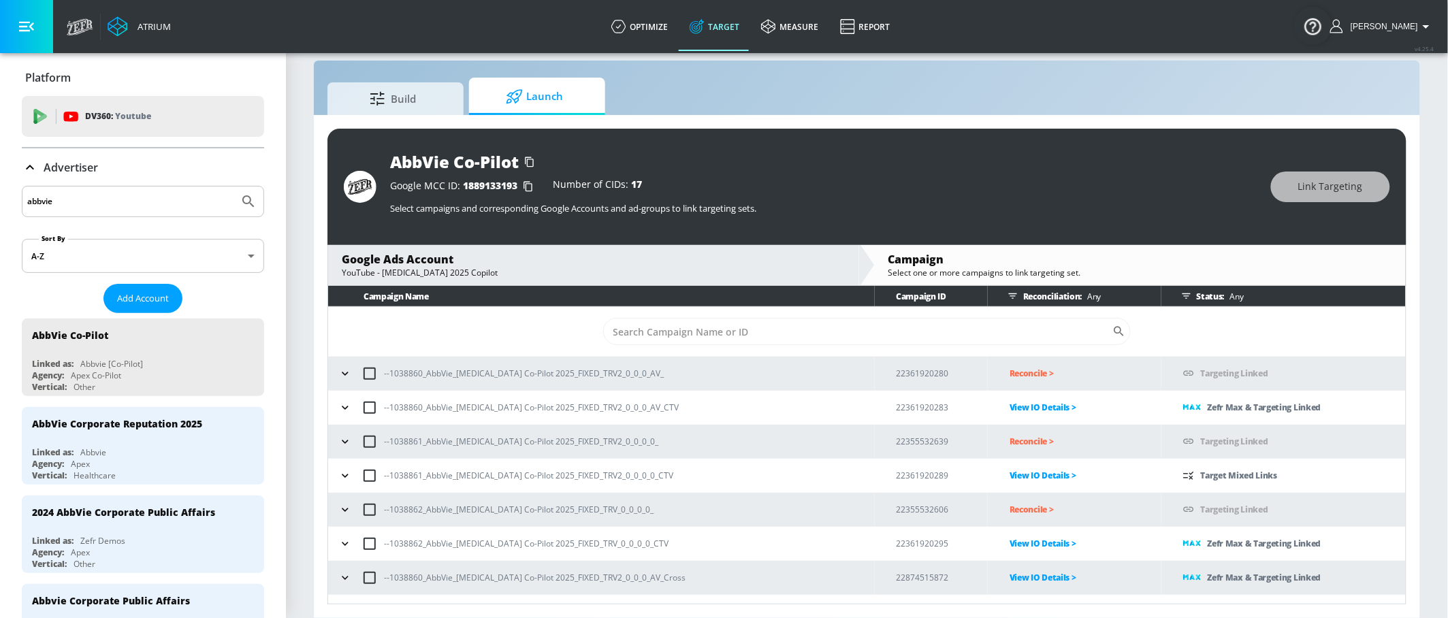
scroll to position [58, 0]
